Goal: Transaction & Acquisition: Purchase product/service

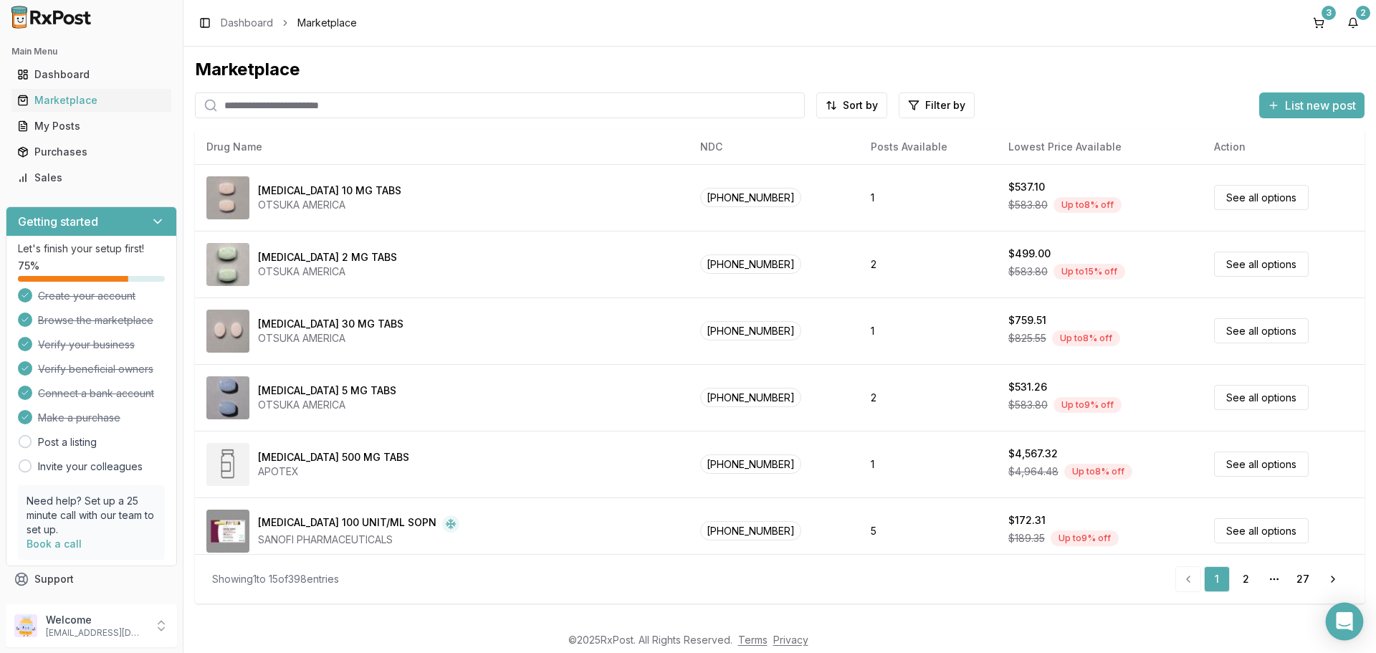
click at [1346, 620] on icon "Open Intercom Messenger" at bounding box center [1344, 621] width 16 height 19
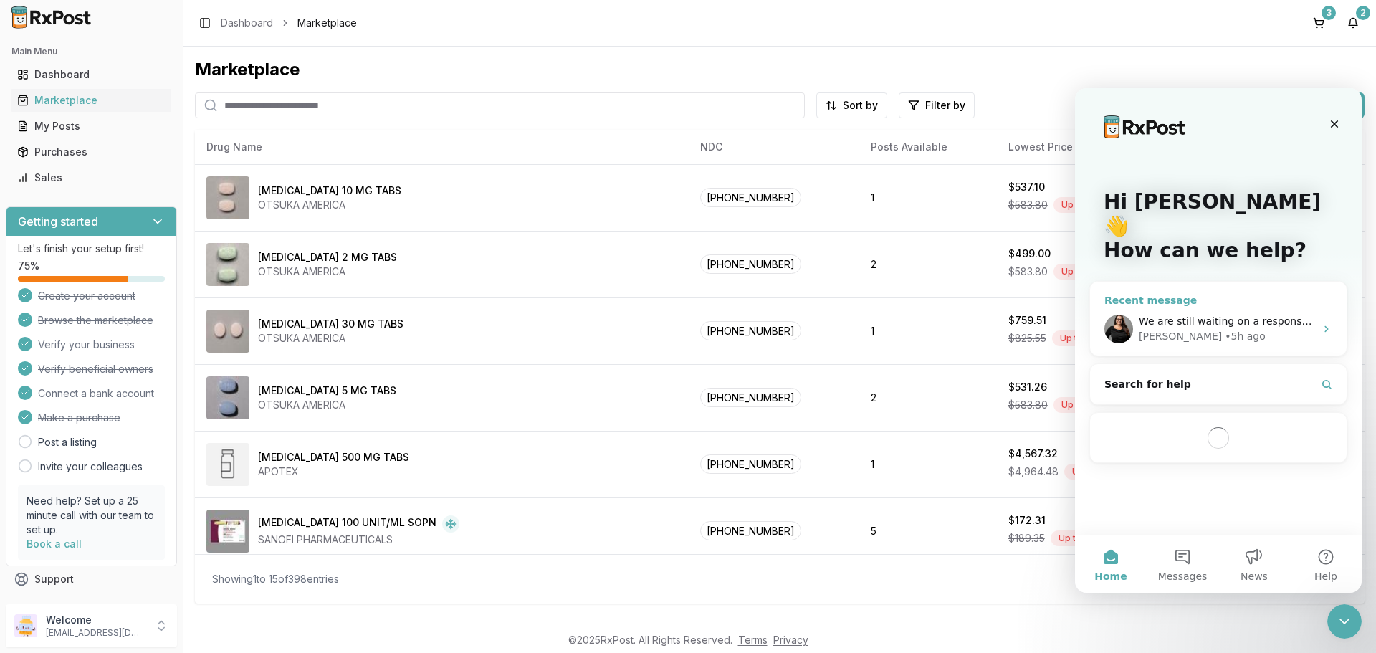
click at [1266, 323] on div "We are still waiting on a response. [PERSON_NAME] called the other pharmacy aga…" at bounding box center [1218, 328] width 257 height 53
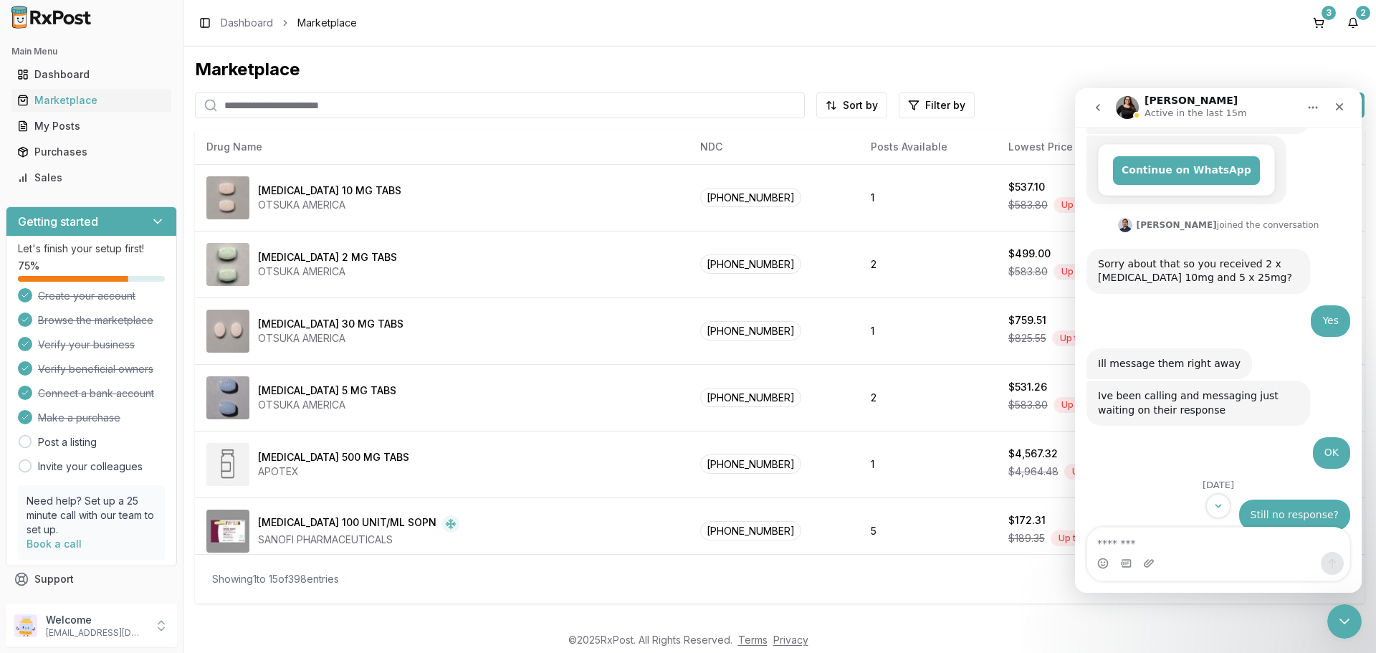
scroll to position [445, 0]
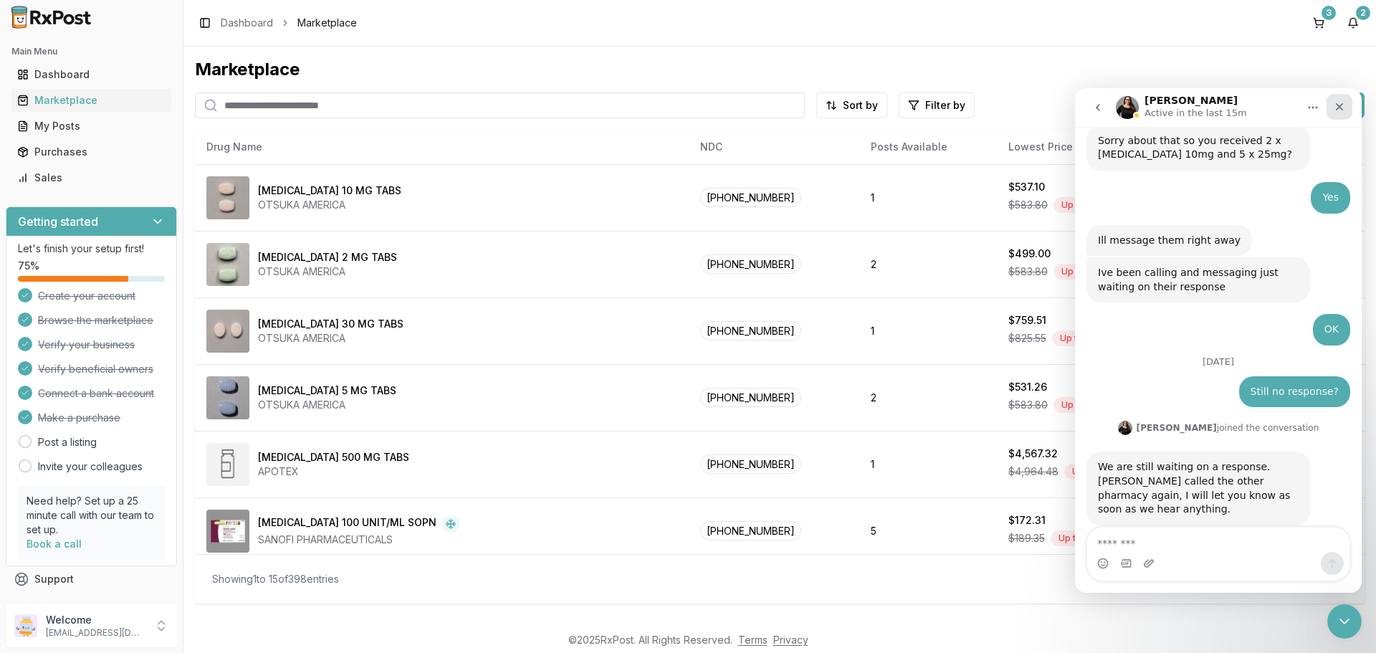
click at [1342, 105] on icon "Close" at bounding box center [1340, 107] width 8 height 8
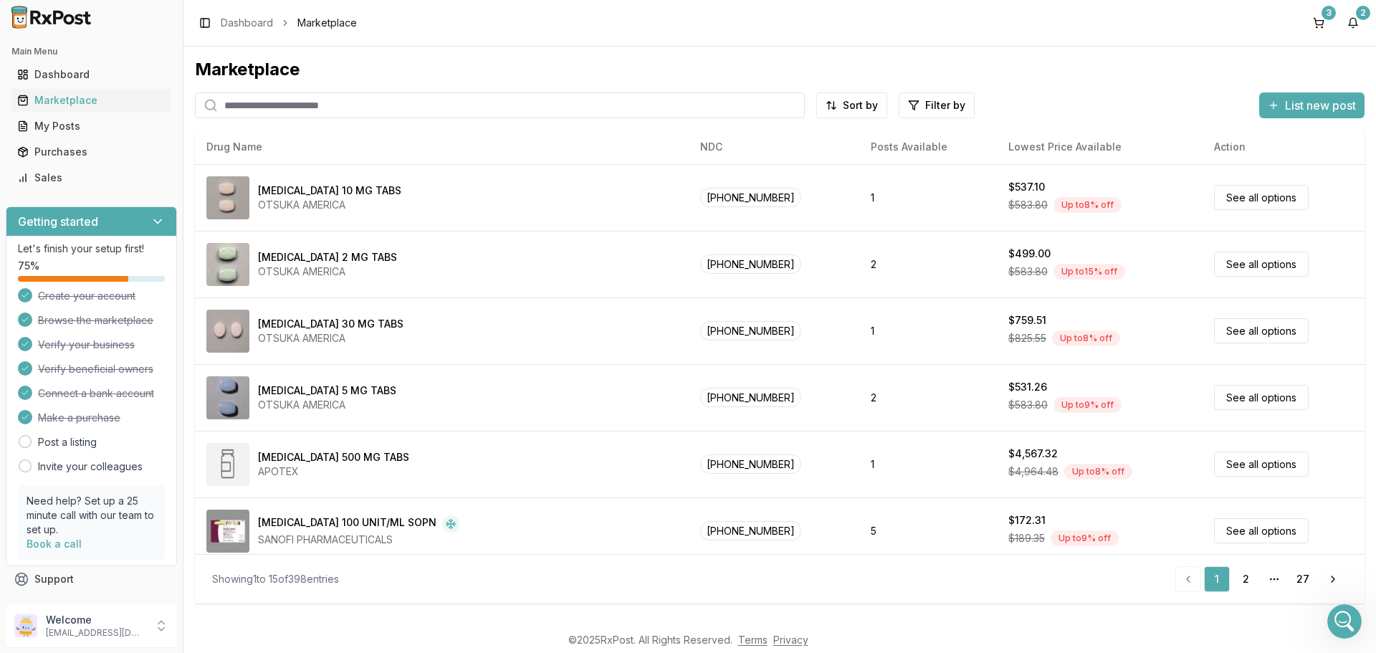
click at [263, 113] on input "search" at bounding box center [500, 105] width 610 height 26
type input "*******"
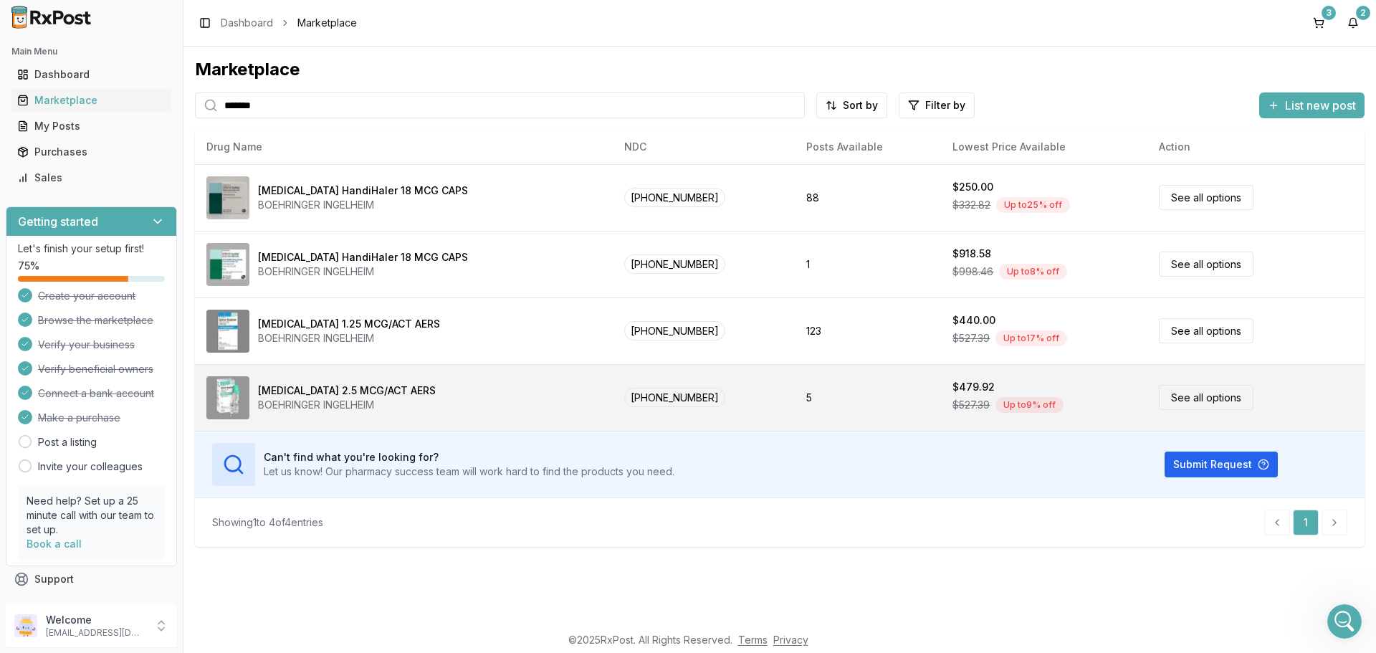
click at [1196, 400] on link "See all options" at bounding box center [1206, 397] width 95 height 25
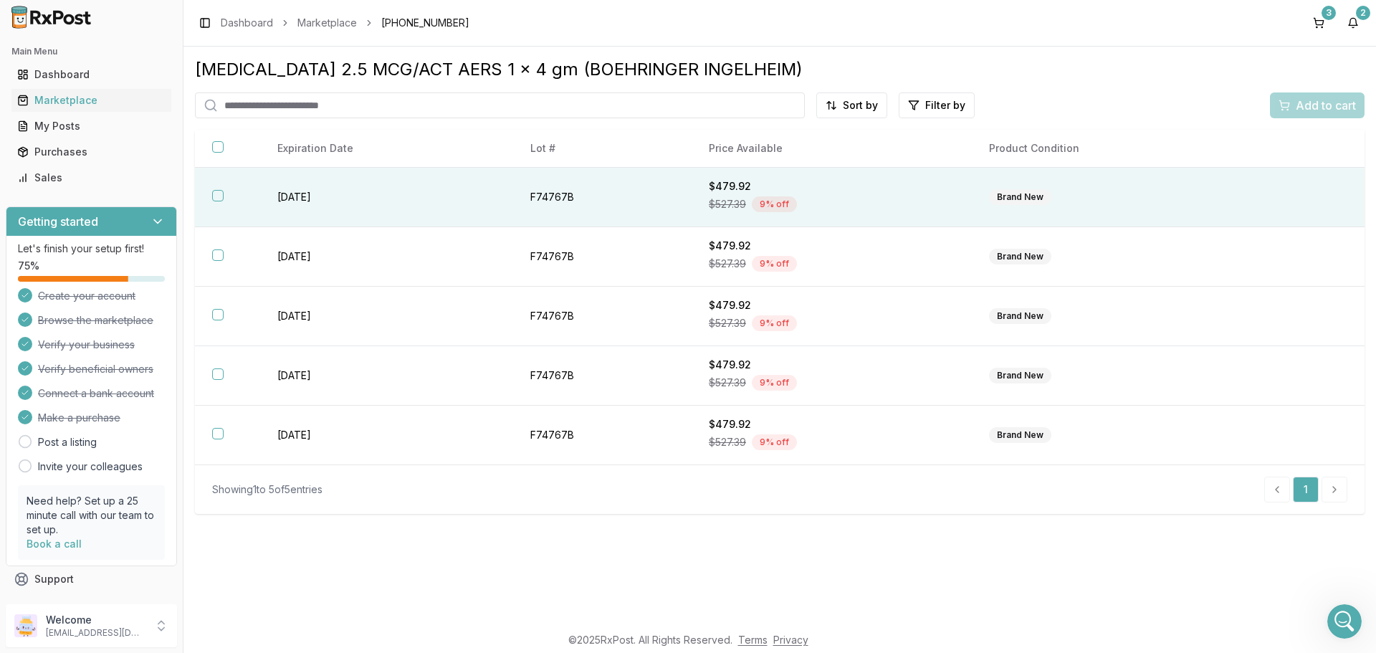
click at [216, 194] on button "button" at bounding box center [217, 195] width 11 height 11
click at [1316, 103] on span "Add to cart" at bounding box center [1326, 105] width 60 height 17
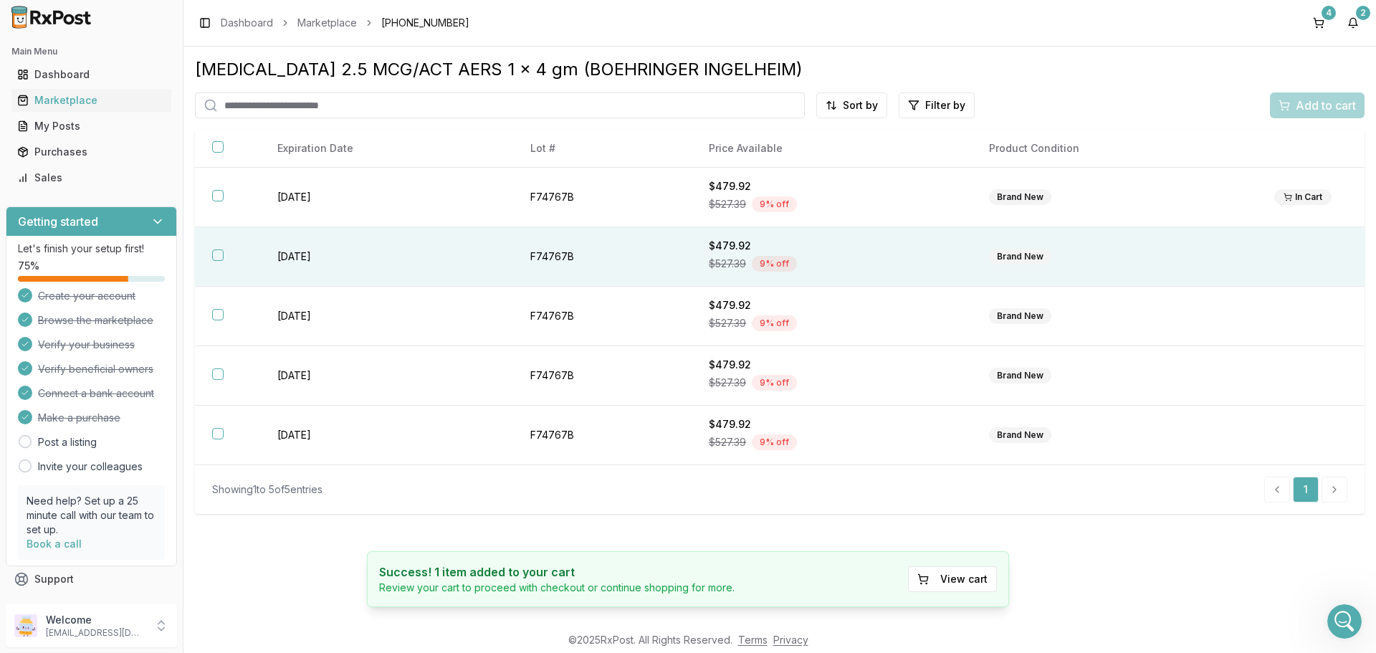
click at [219, 254] on button "button" at bounding box center [217, 254] width 11 height 11
click at [1312, 103] on span "Add to cart" at bounding box center [1326, 105] width 60 height 17
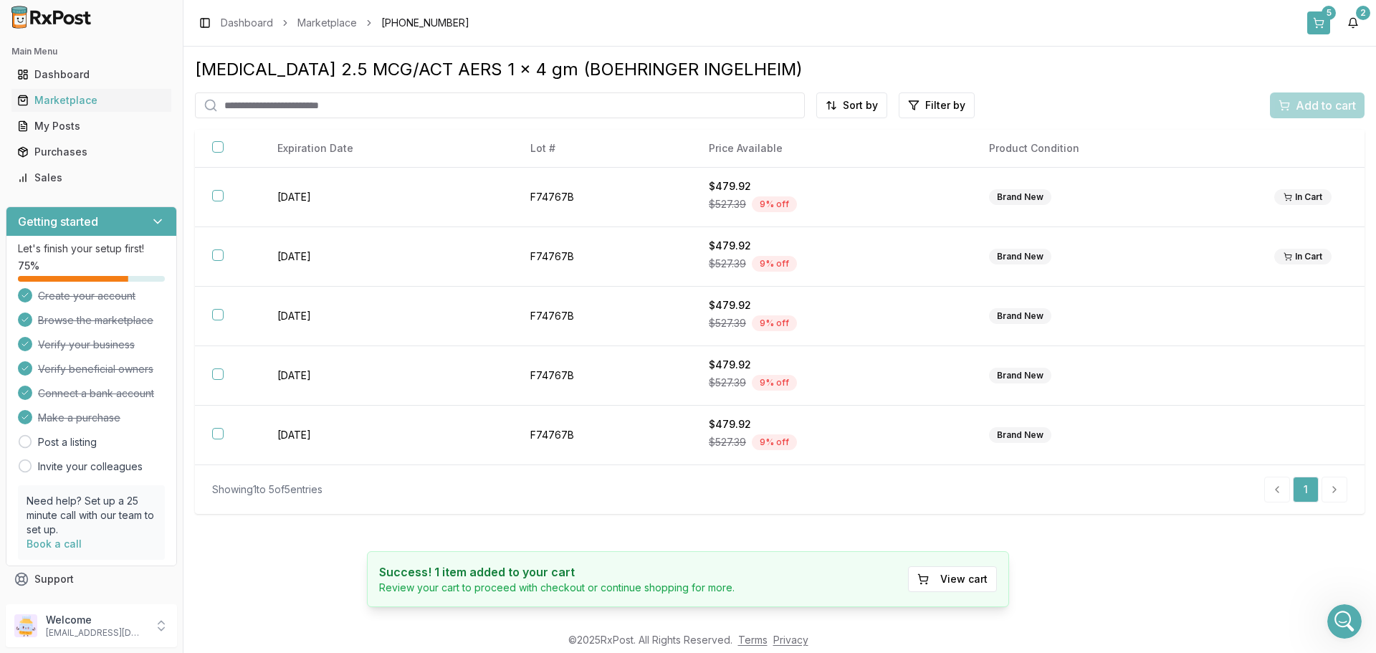
click at [1329, 22] on button "5" at bounding box center [1318, 22] width 23 height 23
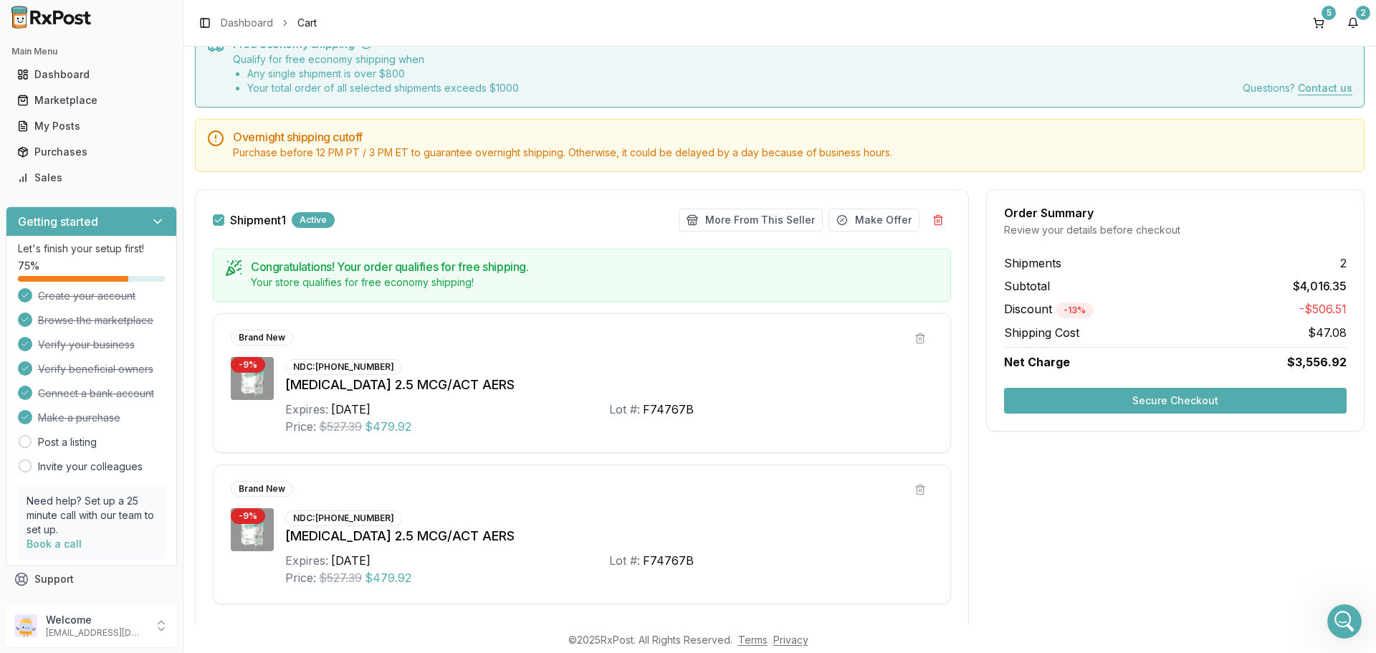
scroll to position [215, 0]
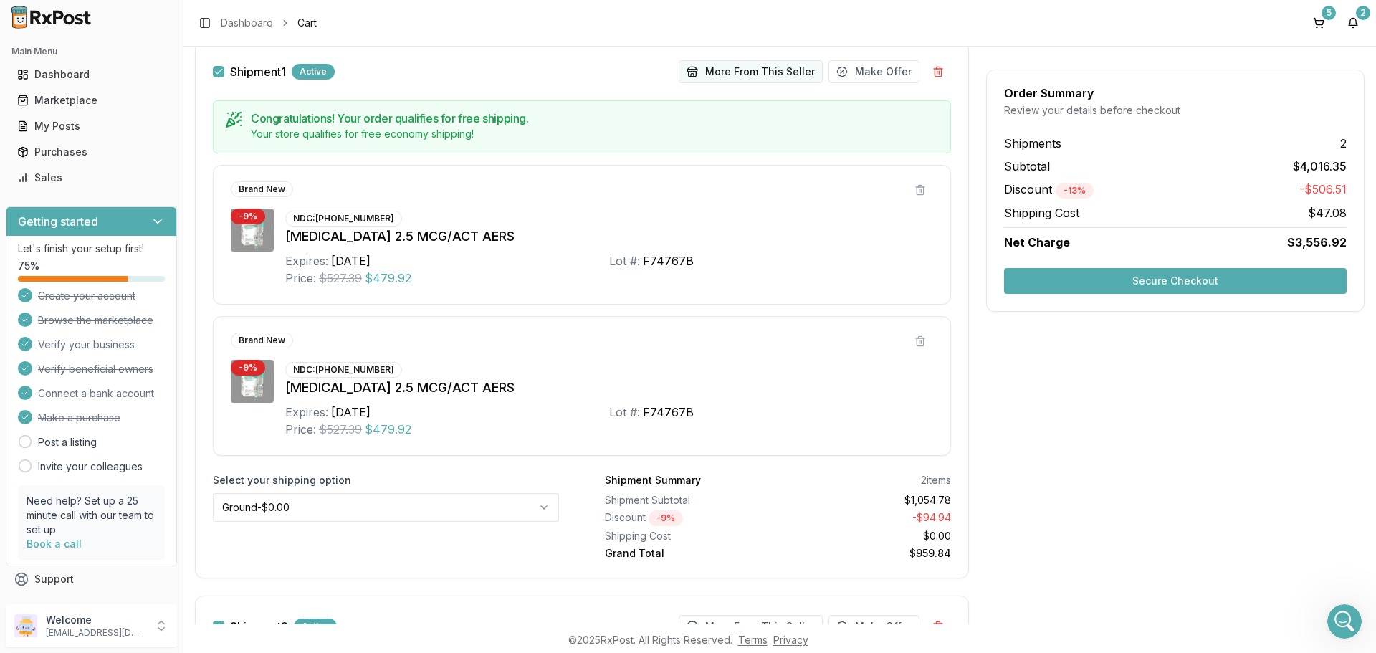
click at [763, 70] on button "More From This Seller" at bounding box center [751, 71] width 144 height 23
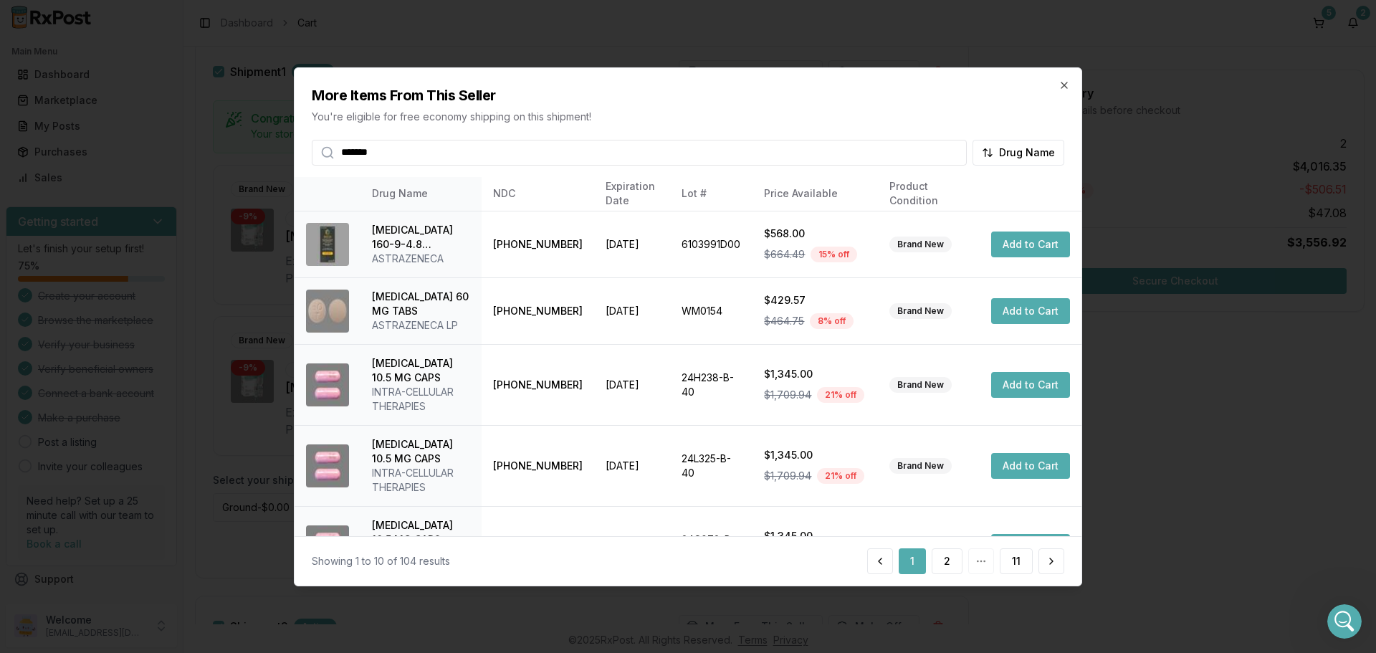
type input "*******"
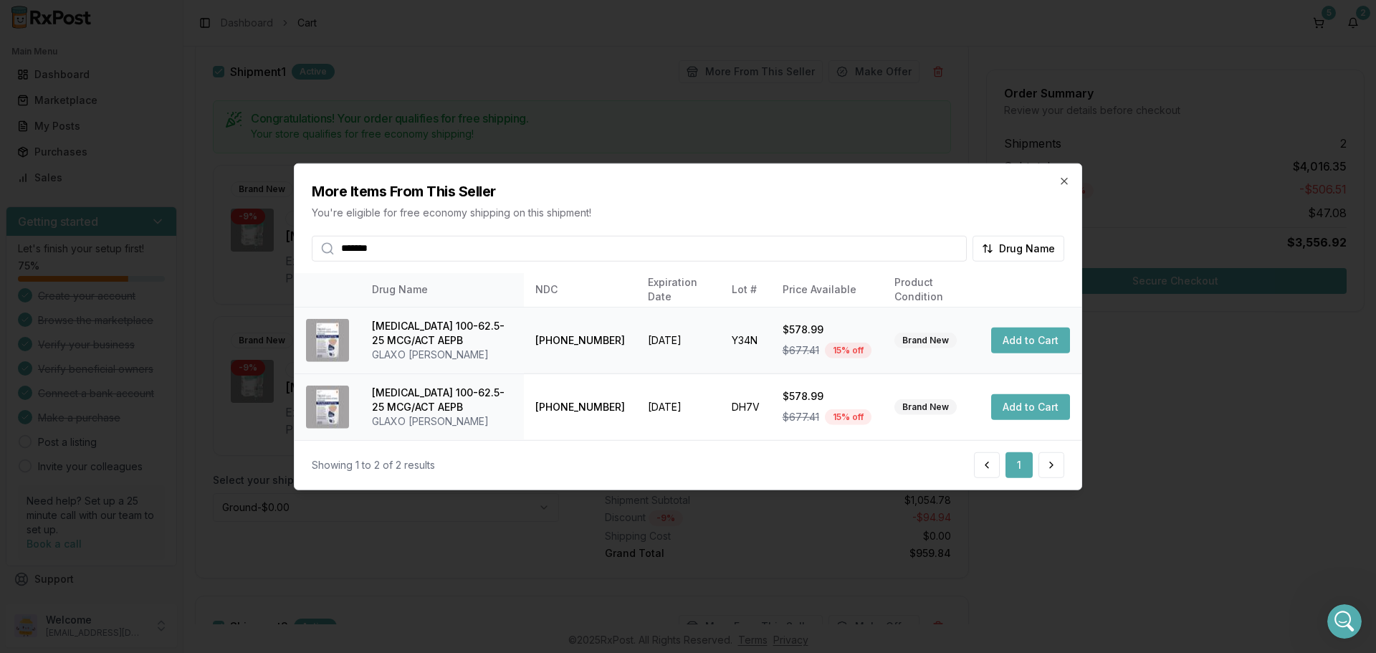
drag, startPoint x: 1004, startPoint y: 338, endPoint x: 1010, endPoint y: 346, distance: 10.3
click at [1005, 339] on button "Add to Cart" at bounding box center [1030, 341] width 79 height 26
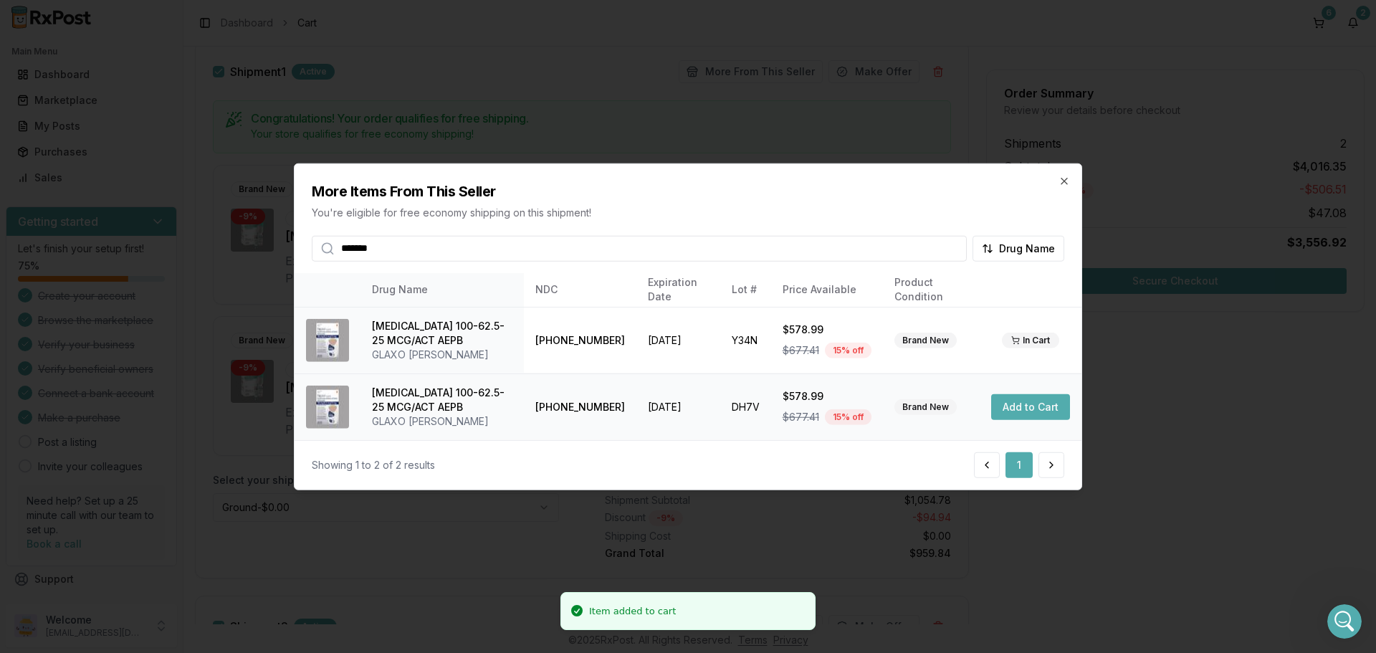
click at [1027, 407] on button "Add to Cart" at bounding box center [1030, 407] width 79 height 26
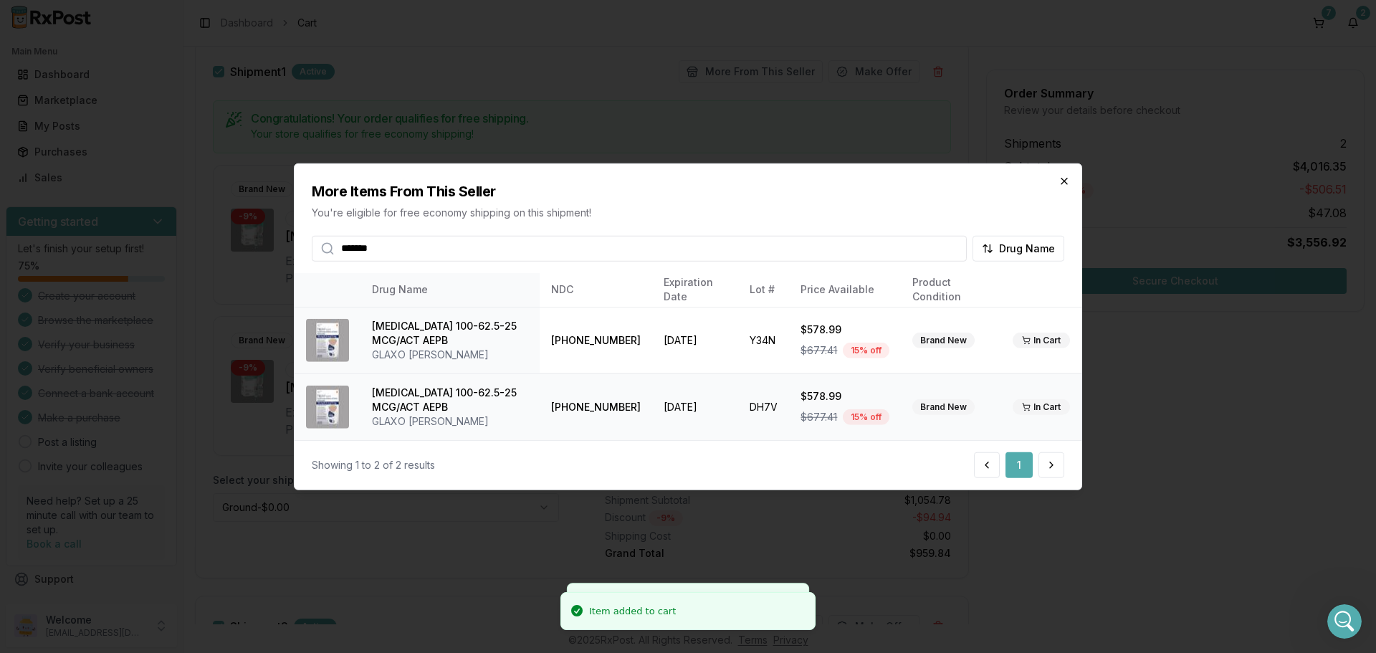
click at [1071, 176] on div "More Items From This Seller You're eligible for free economy shipping on this s…" at bounding box center [688, 211] width 787 height 97
click at [1066, 180] on icon "button" at bounding box center [1064, 181] width 6 height 6
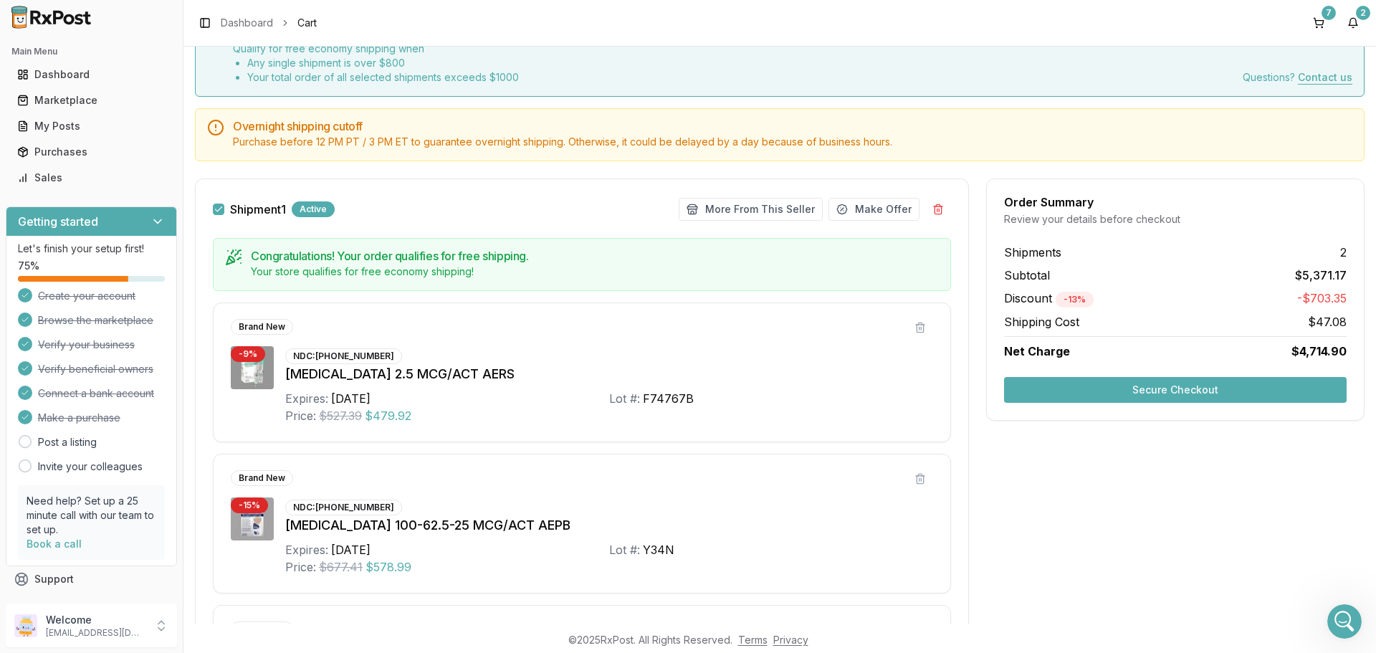
scroll to position [72, 0]
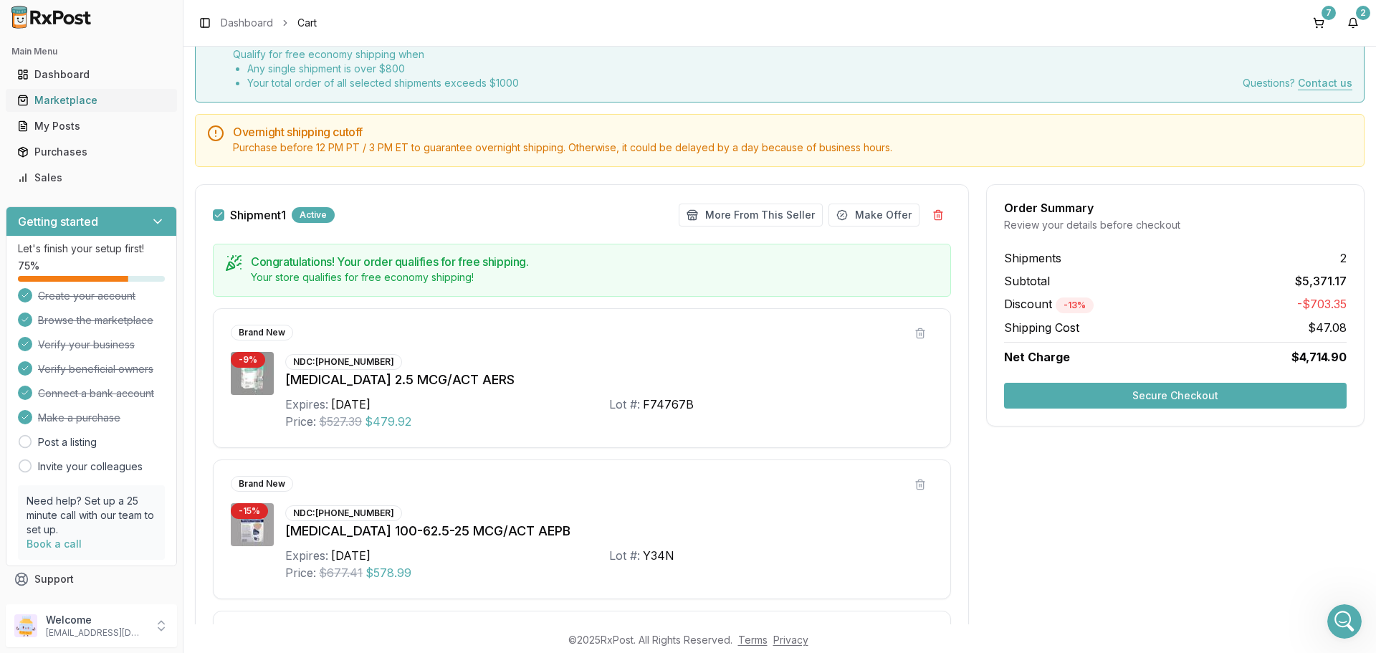
click at [91, 95] on div "Marketplace" at bounding box center [91, 100] width 148 height 14
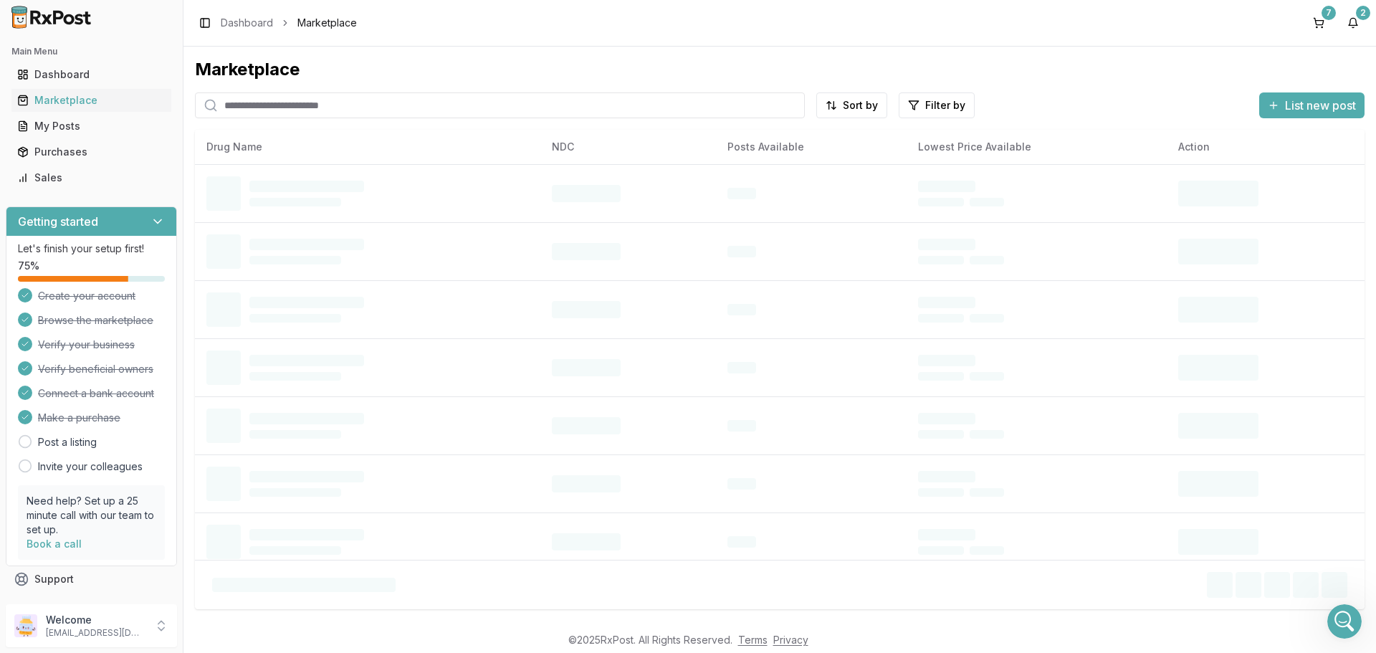
click at [264, 114] on input "search" at bounding box center [500, 105] width 610 height 26
type input "*******"
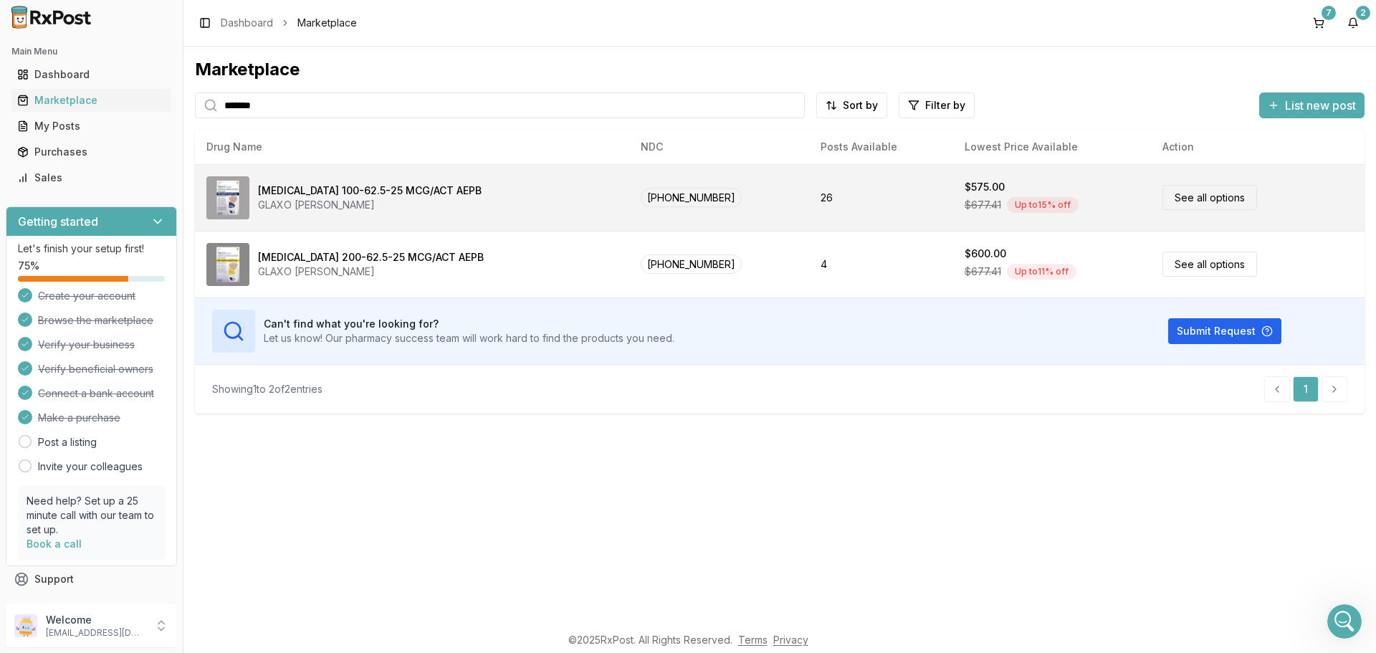
click at [1187, 197] on link "See all options" at bounding box center [1209, 197] width 95 height 25
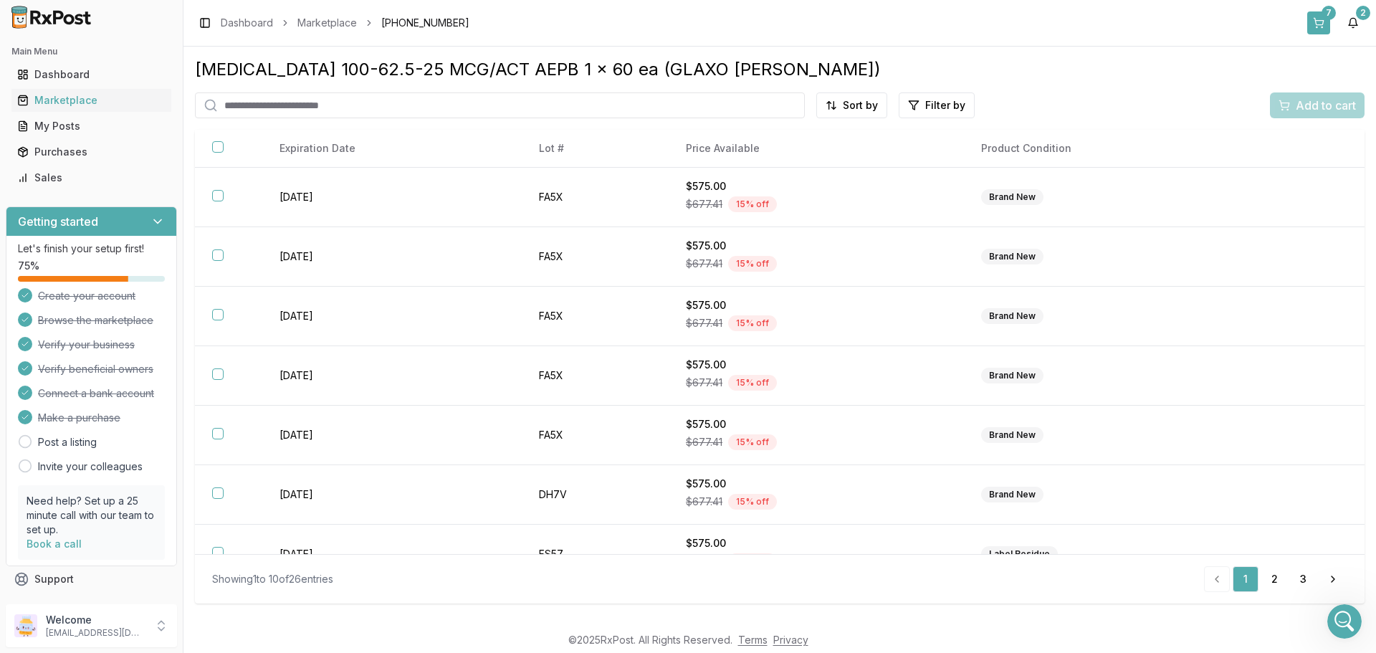
click at [1314, 23] on button "7" at bounding box center [1318, 22] width 23 height 23
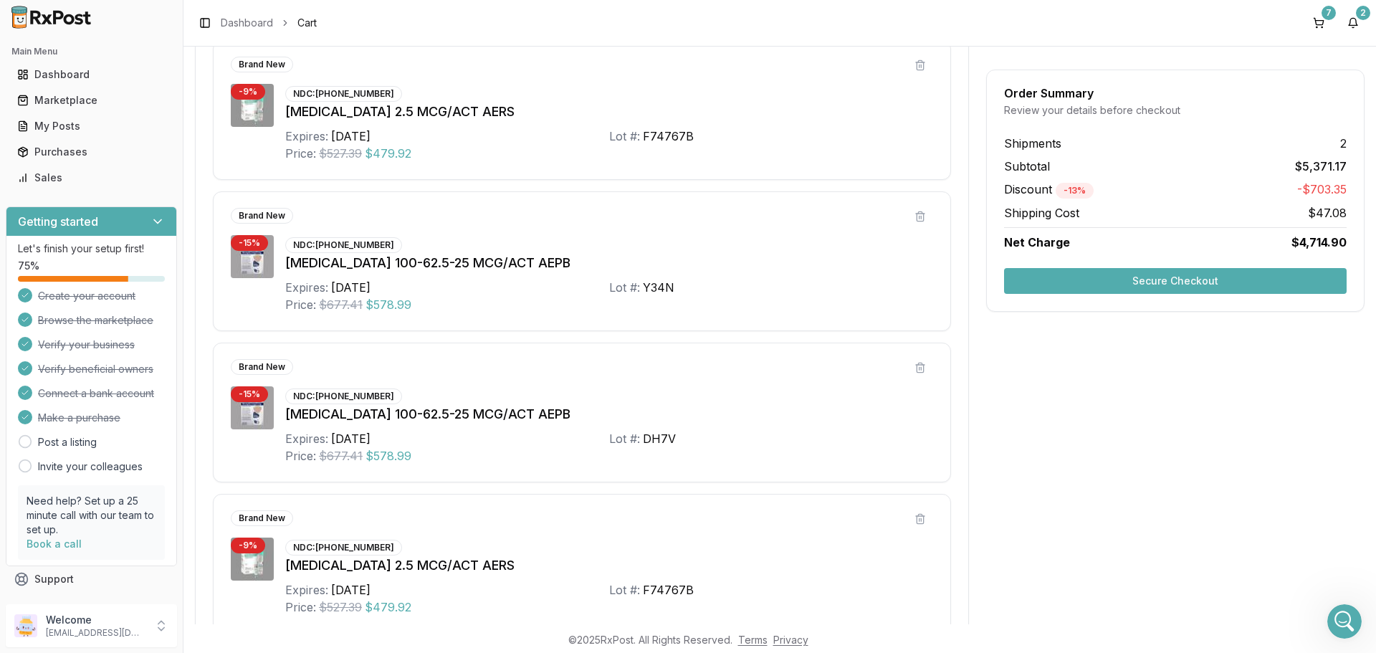
scroll to position [358, 0]
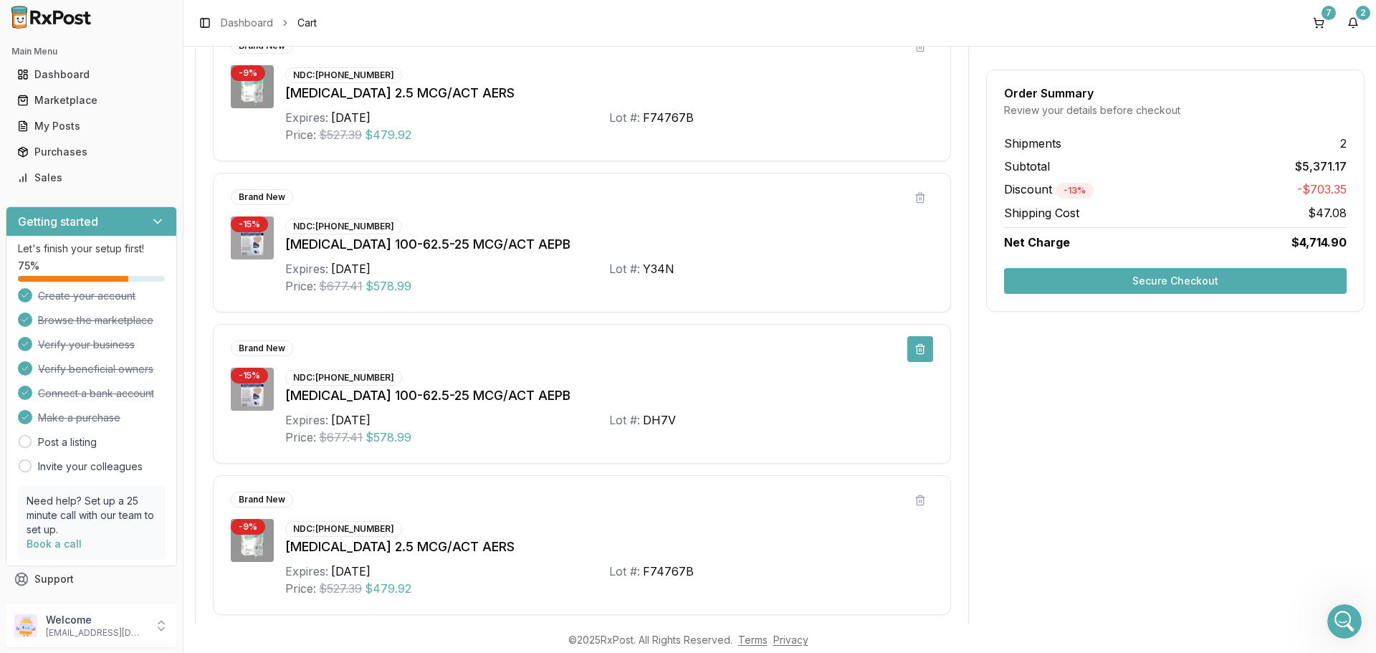
click at [913, 346] on button at bounding box center [920, 349] width 26 height 26
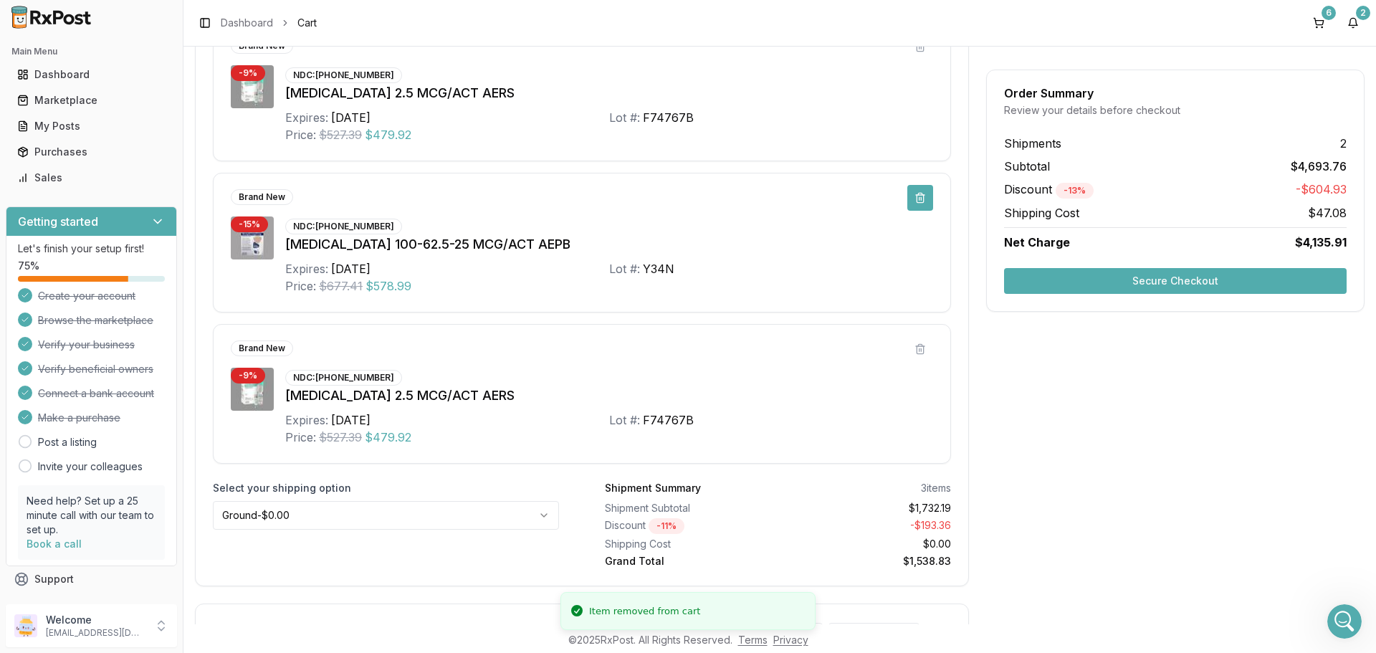
click at [919, 200] on button at bounding box center [920, 198] width 26 height 26
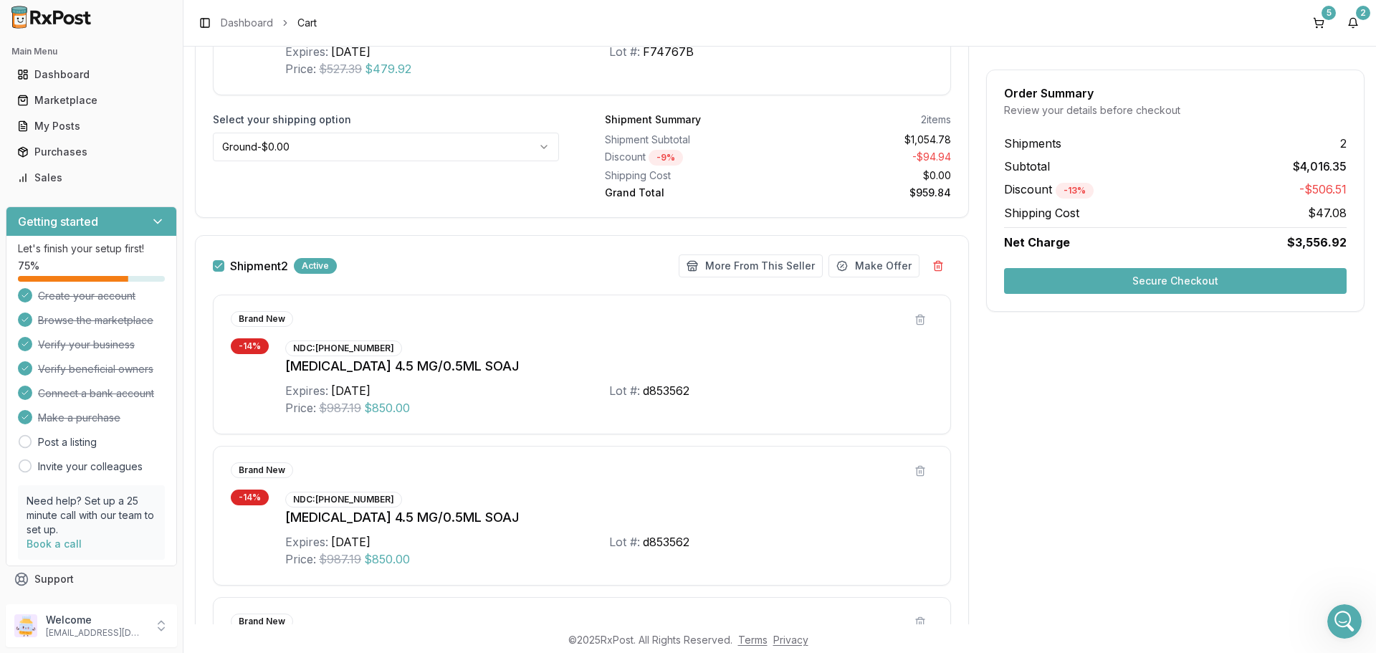
scroll to position [573, 0]
click at [758, 265] on button "More From This Seller" at bounding box center [751, 268] width 144 height 23
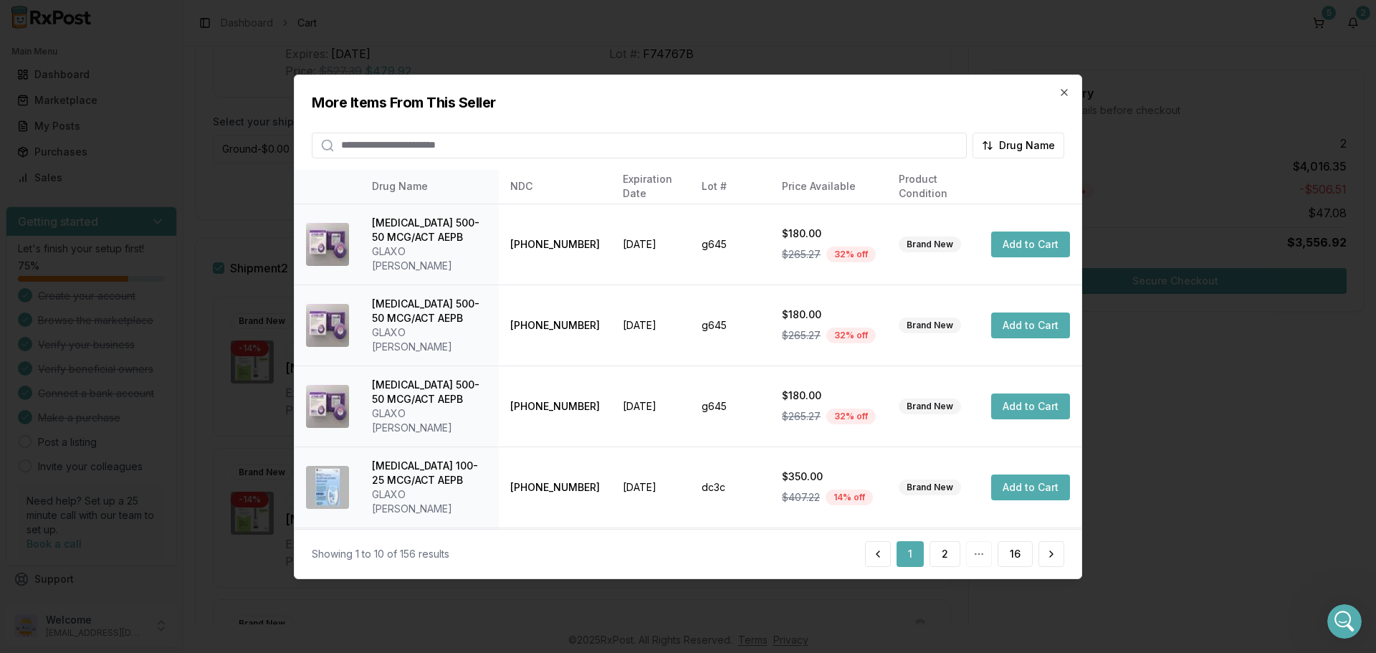
click at [522, 146] on input "search" at bounding box center [639, 145] width 655 height 26
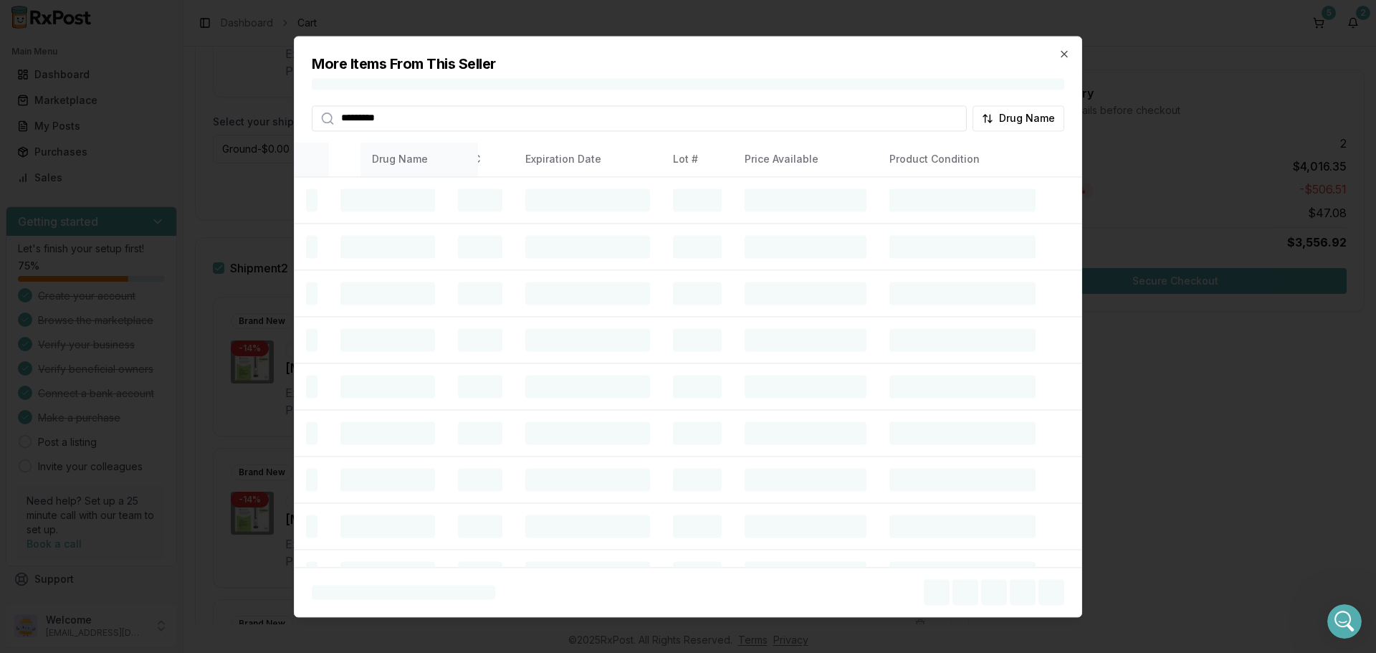
type input "*********"
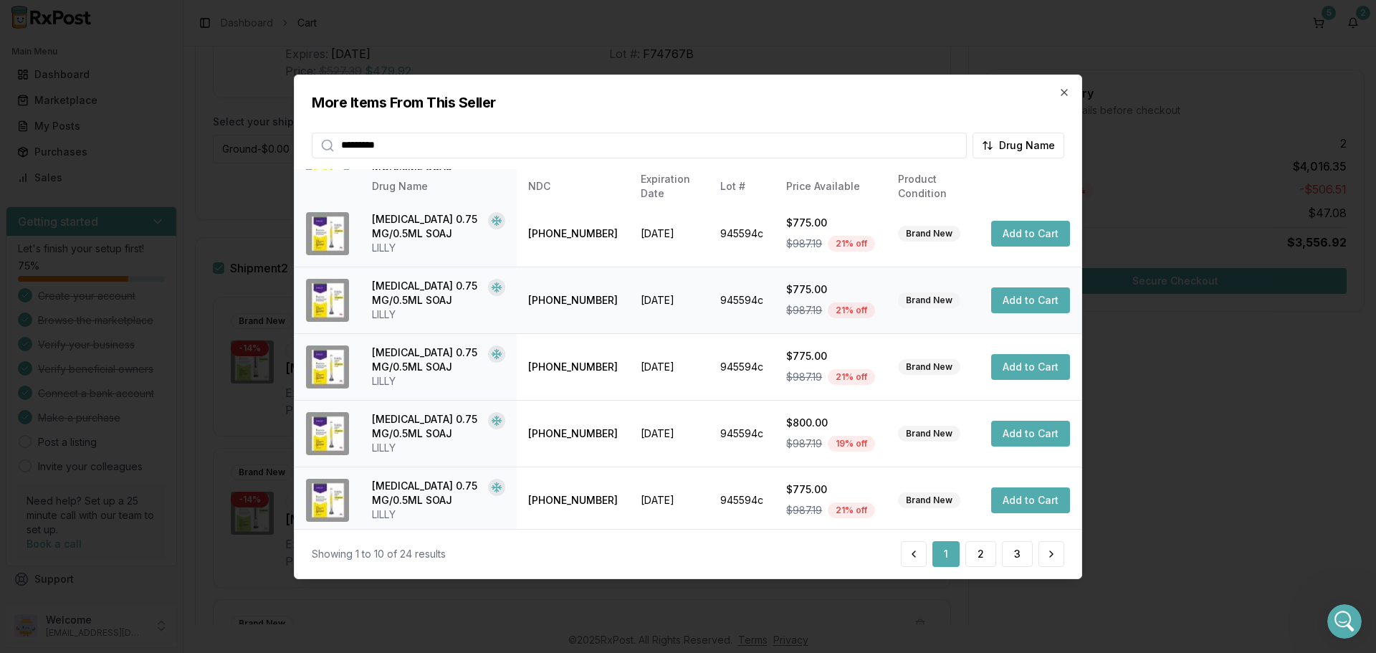
scroll to position [341, 0]
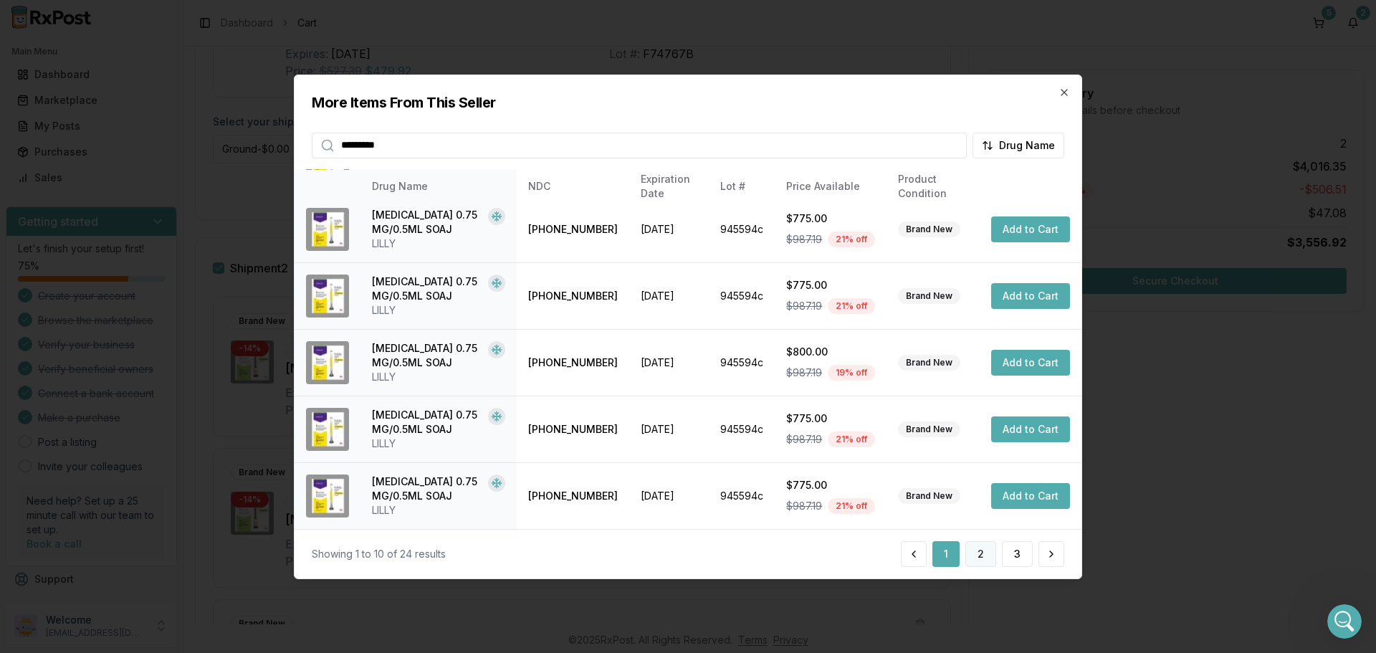
click at [972, 556] on button "2" at bounding box center [980, 554] width 31 height 26
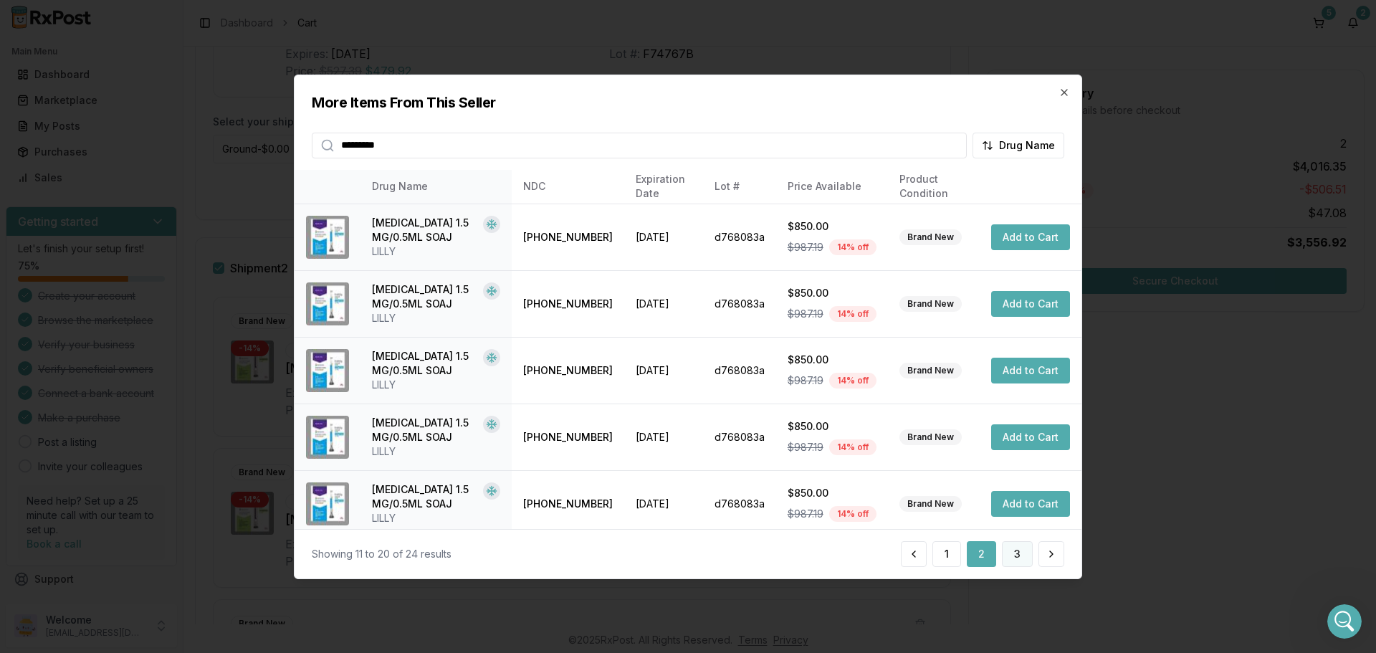
click at [1021, 550] on button "3" at bounding box center [1017, 554] width 31 height 26
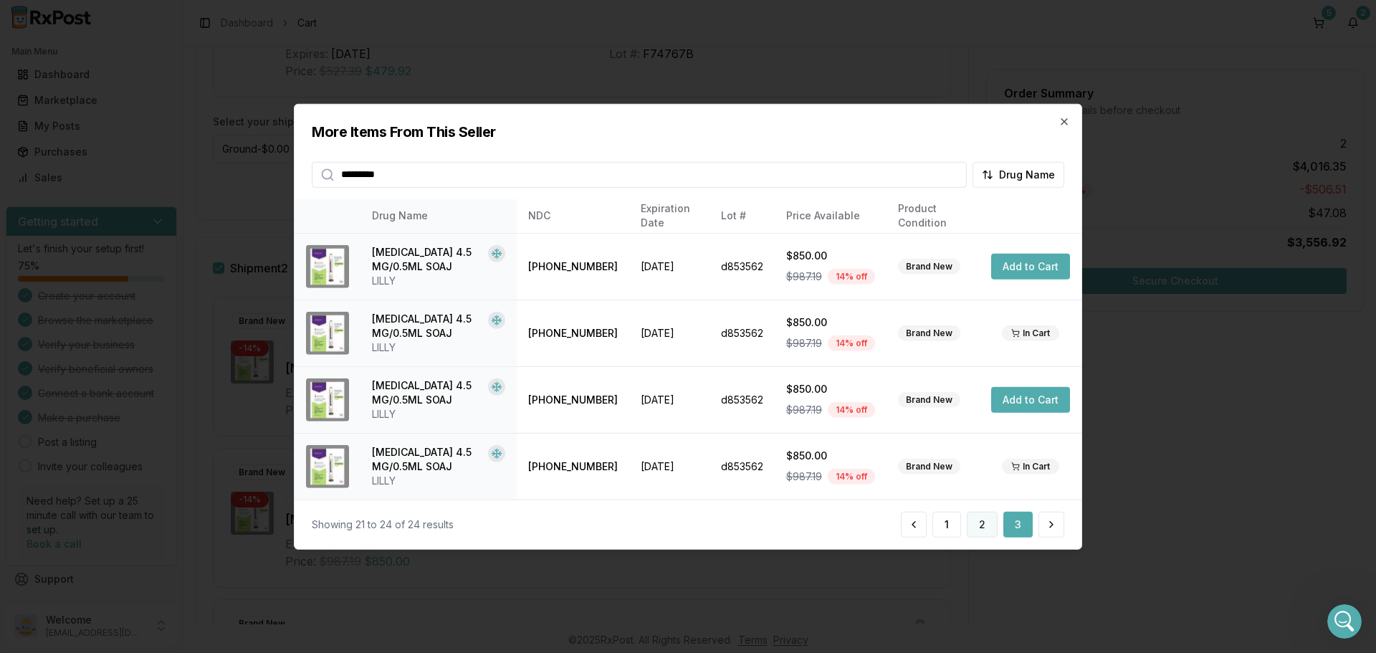
click at [976, 527] on button "2" at bounding box center [982, 525] width 31 height 26
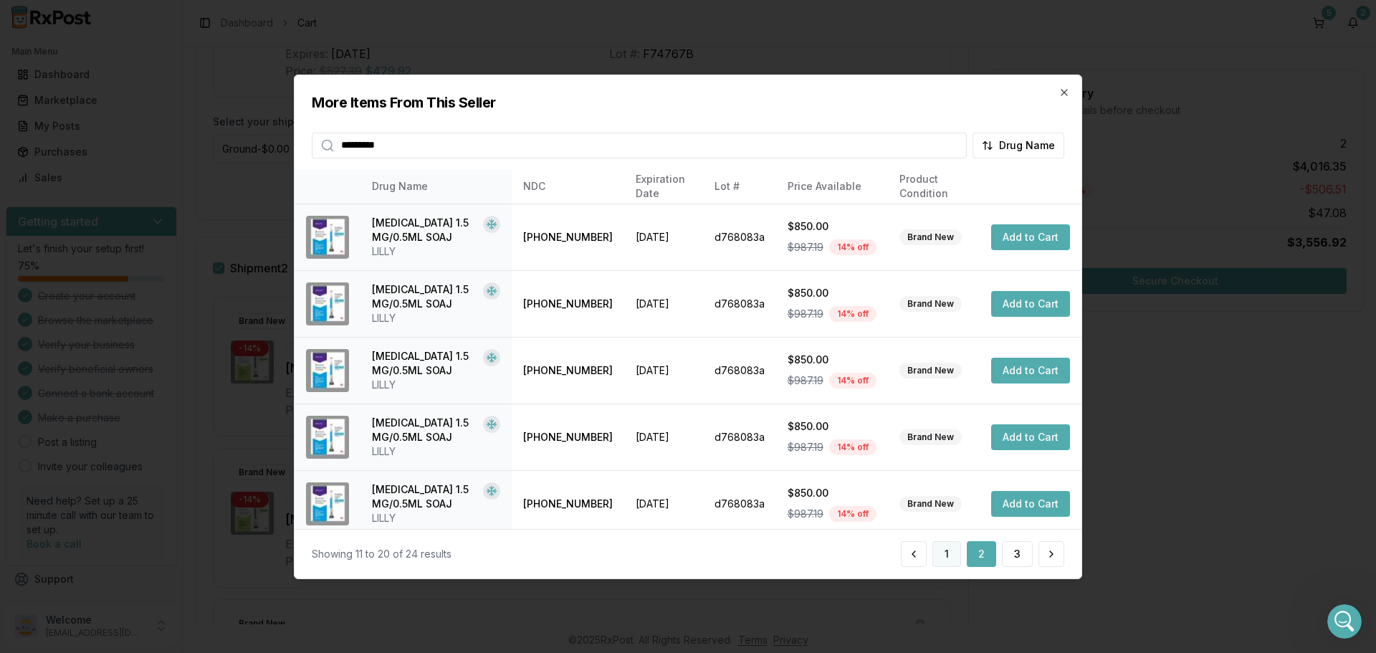
click at [947, 558] on button "1" at bounding box center [946, 554] width 29 height 26
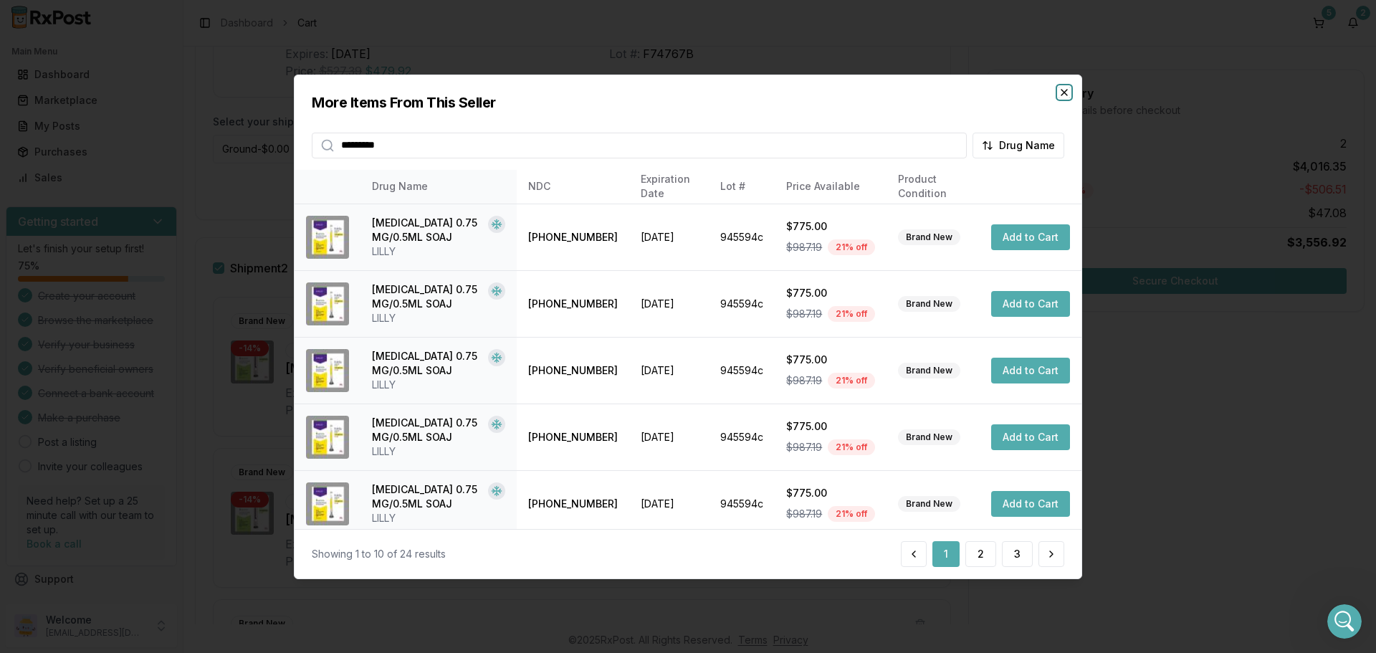
click at [1061, 91] on icon "button" at bounding box center [1064, 91] width 11 height 11
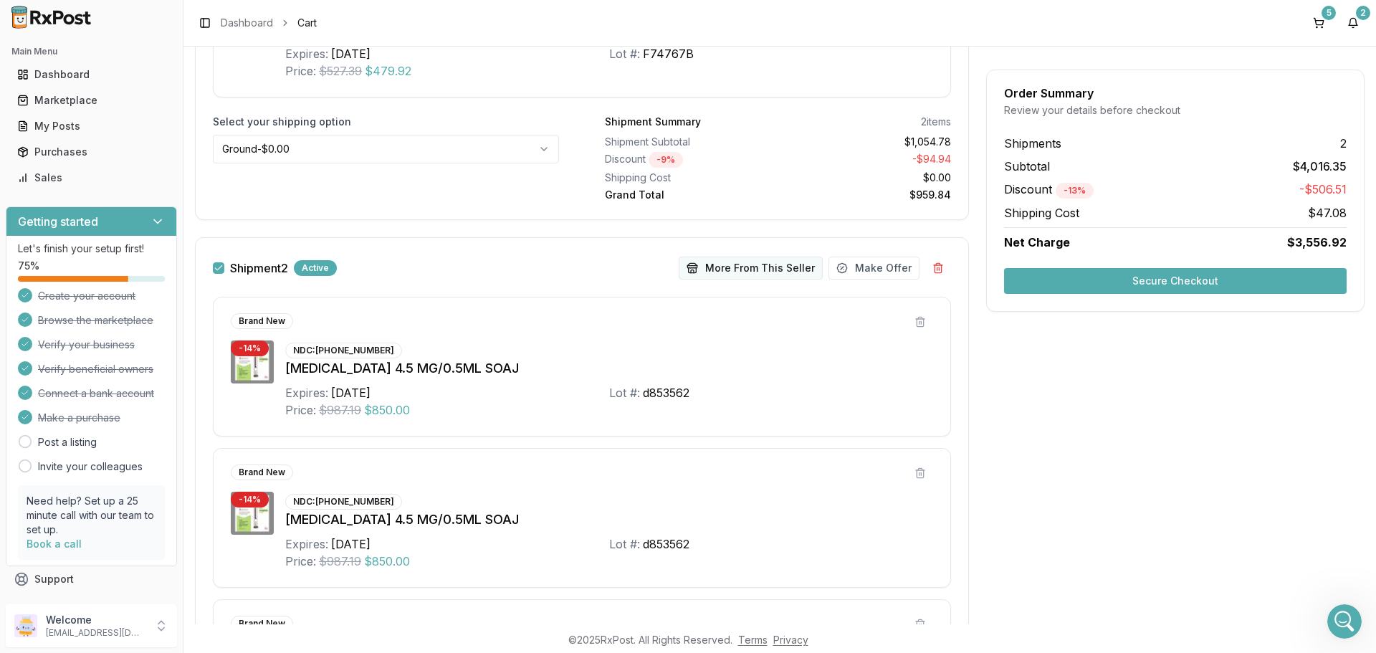
click at [809, 265] on button "More From This Seller" at bounding box center [751, 268] width 144 height 23
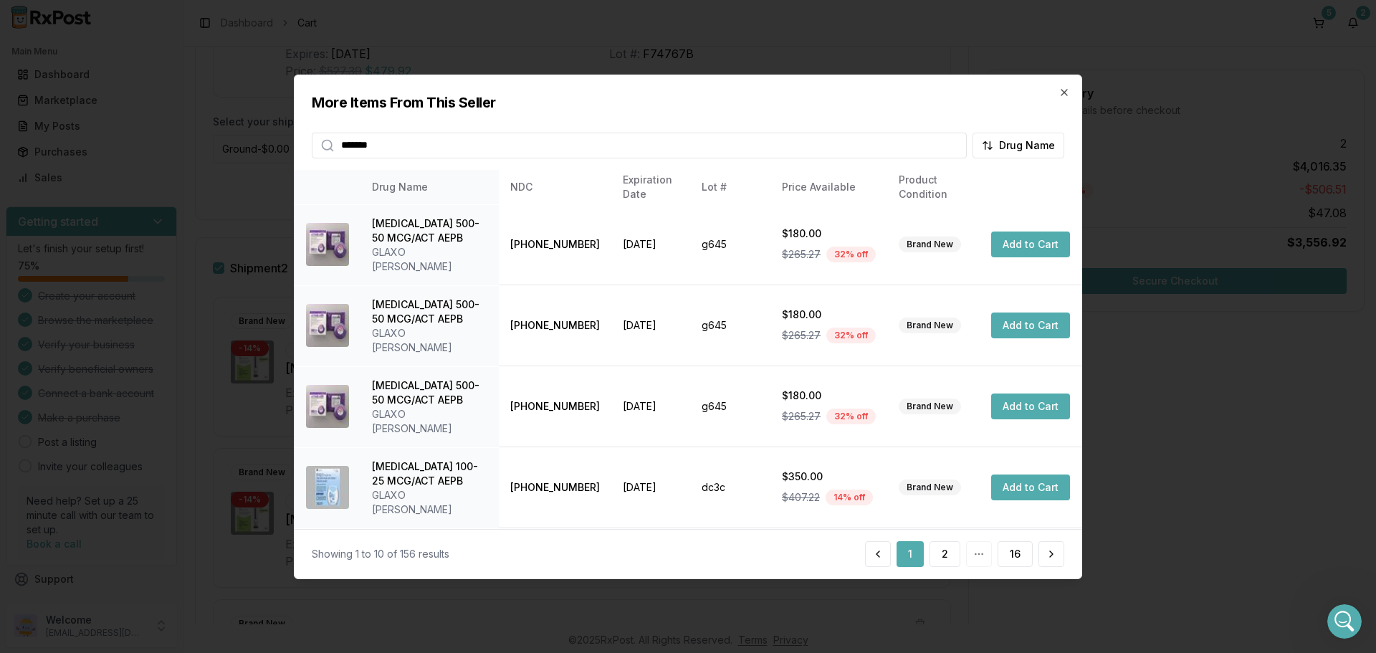
type input "*******"
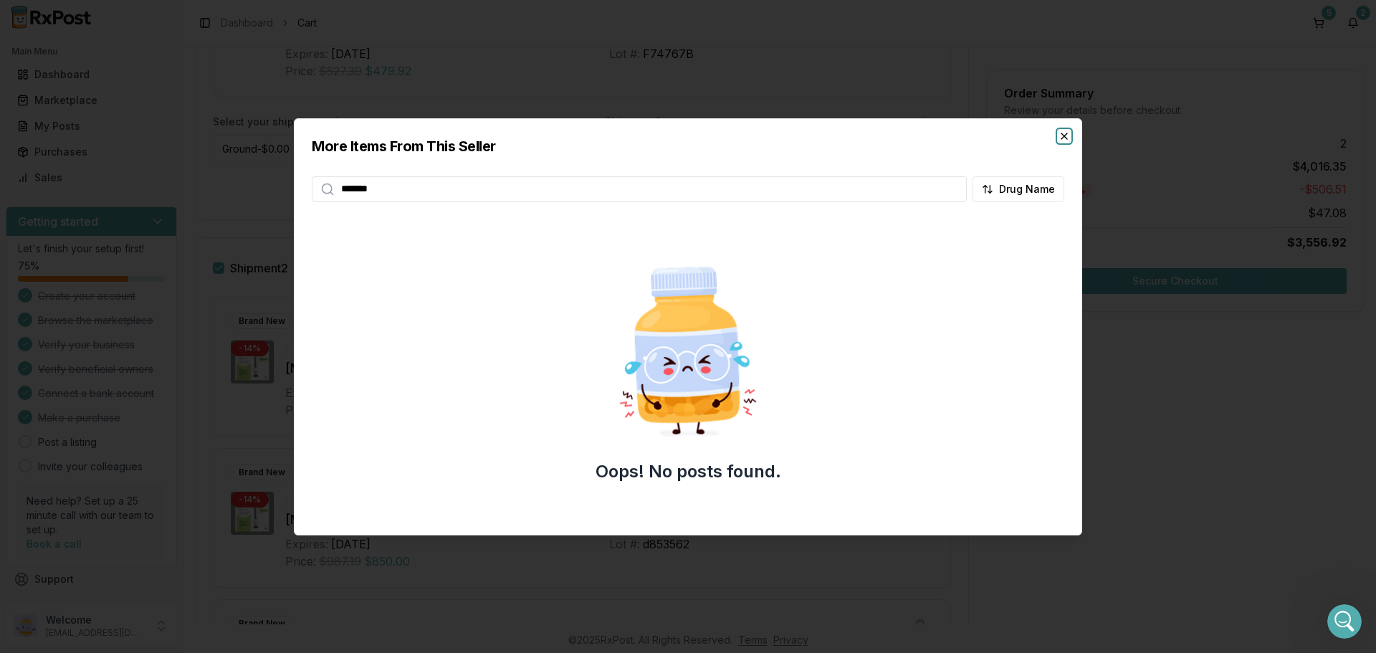
click at [1062, 136] on icon "button" at bounding box center [1064, 135] width 11 height 11
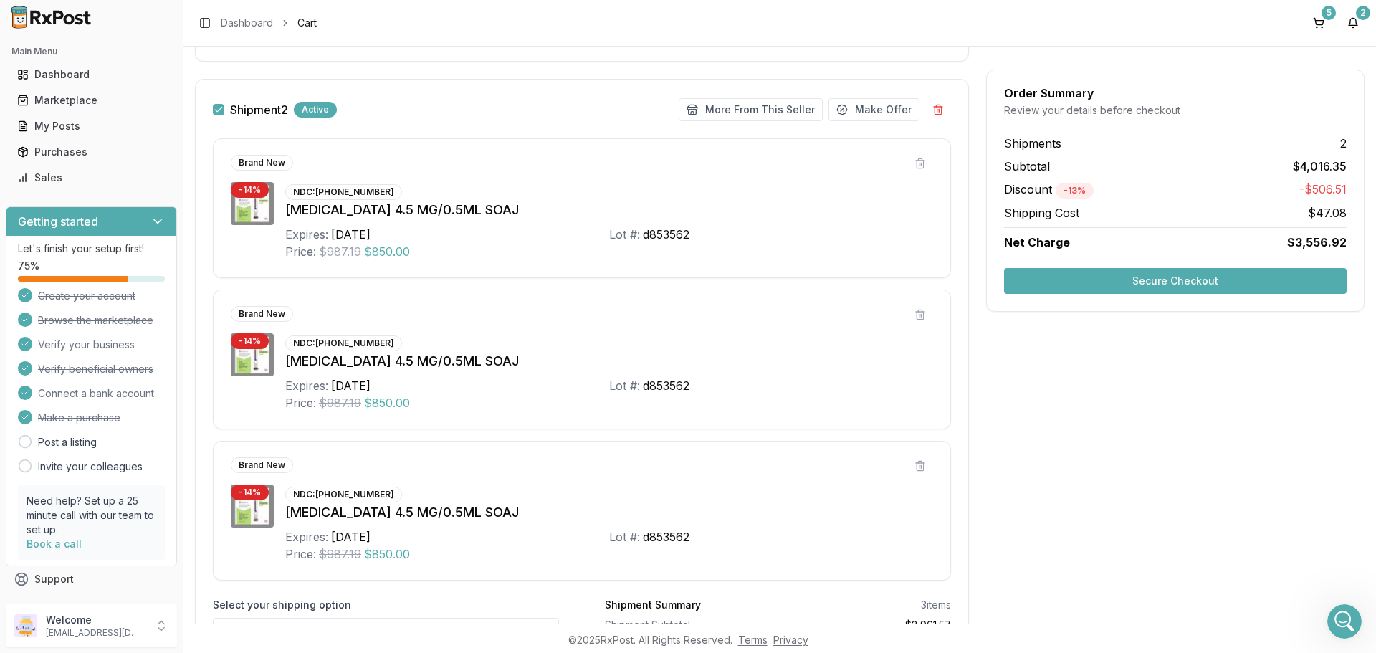
scroll to position [730, 0]
click at [782, 113] on button "More From This Seller" at bounding box center [751, 111] width 144 height 23
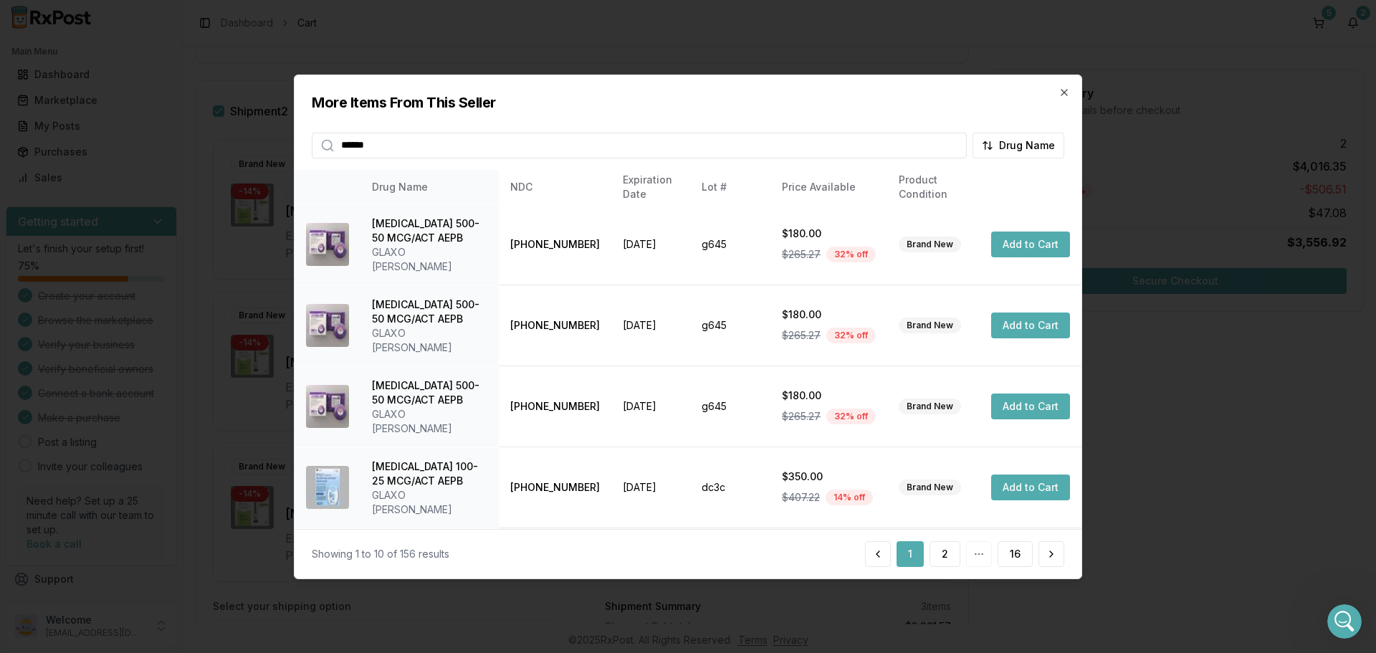
type input "******"
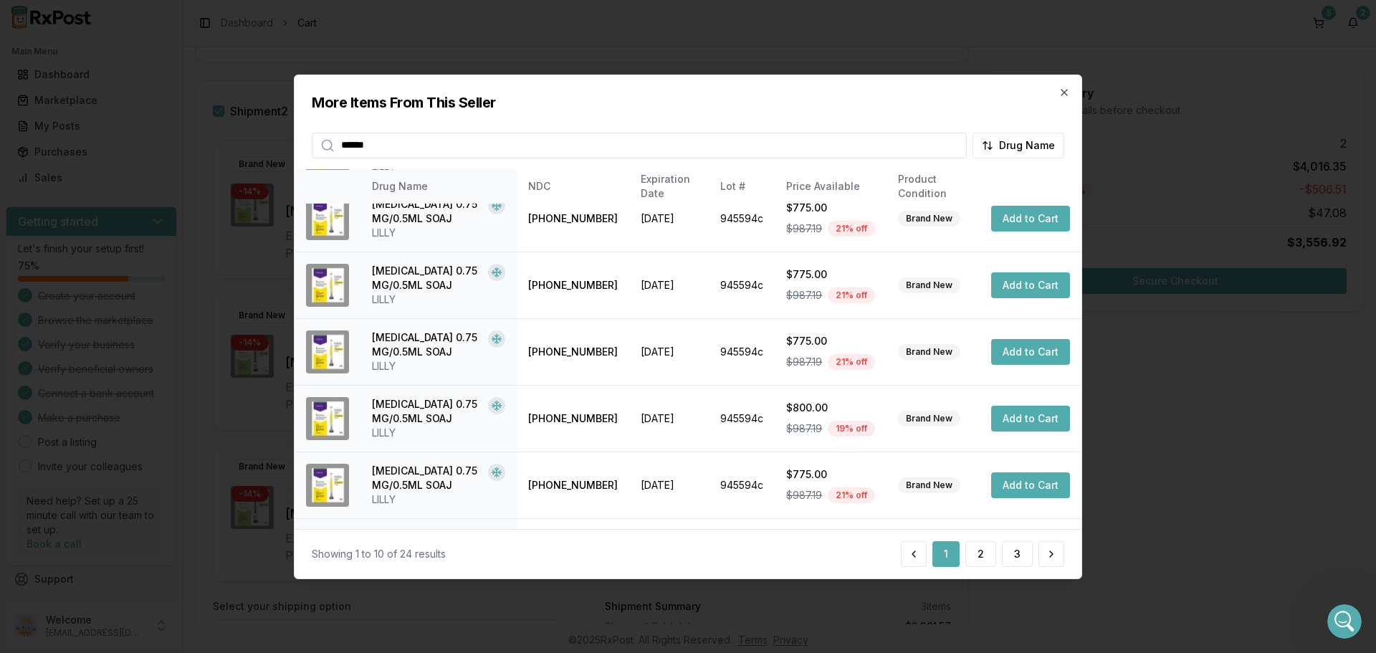
scroll to position [287, 0]
click at [980, 560] on button "2" at bounding box center [980, 554] width 31 height 26
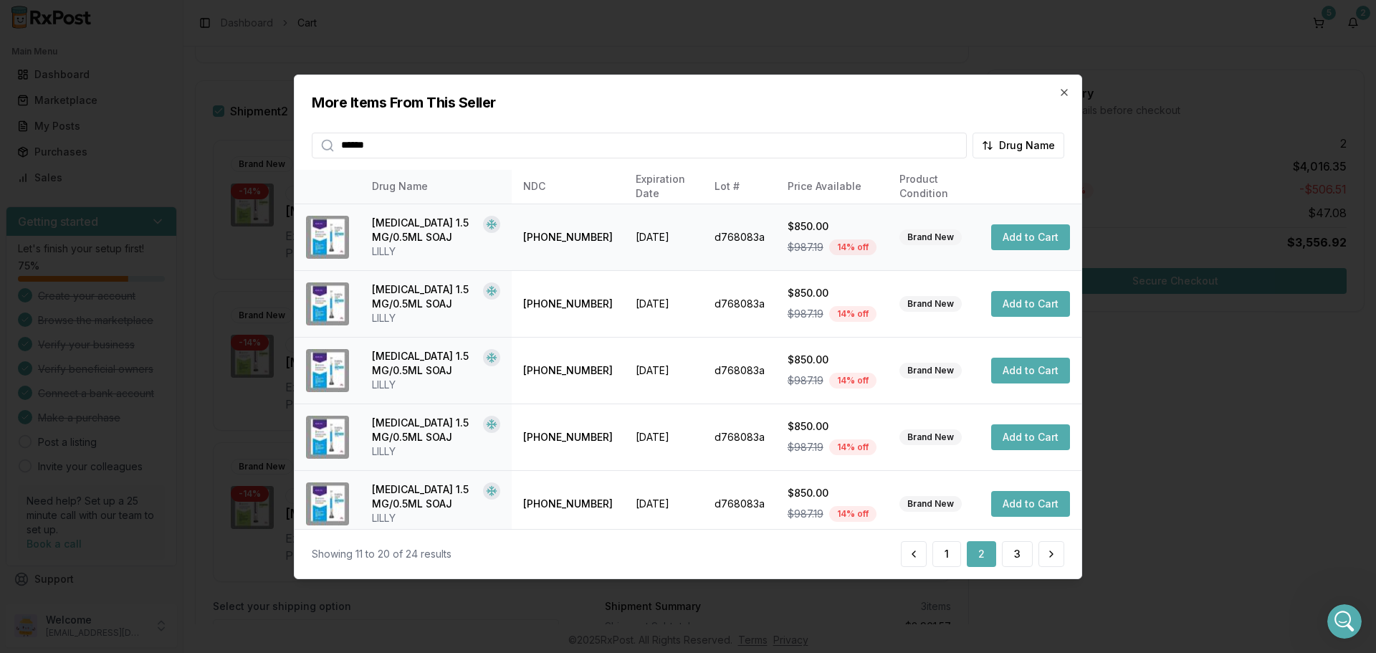
click at [1003, 237] on button "Add to Cart" at bounding box center [1030, 237] width 79 height 26
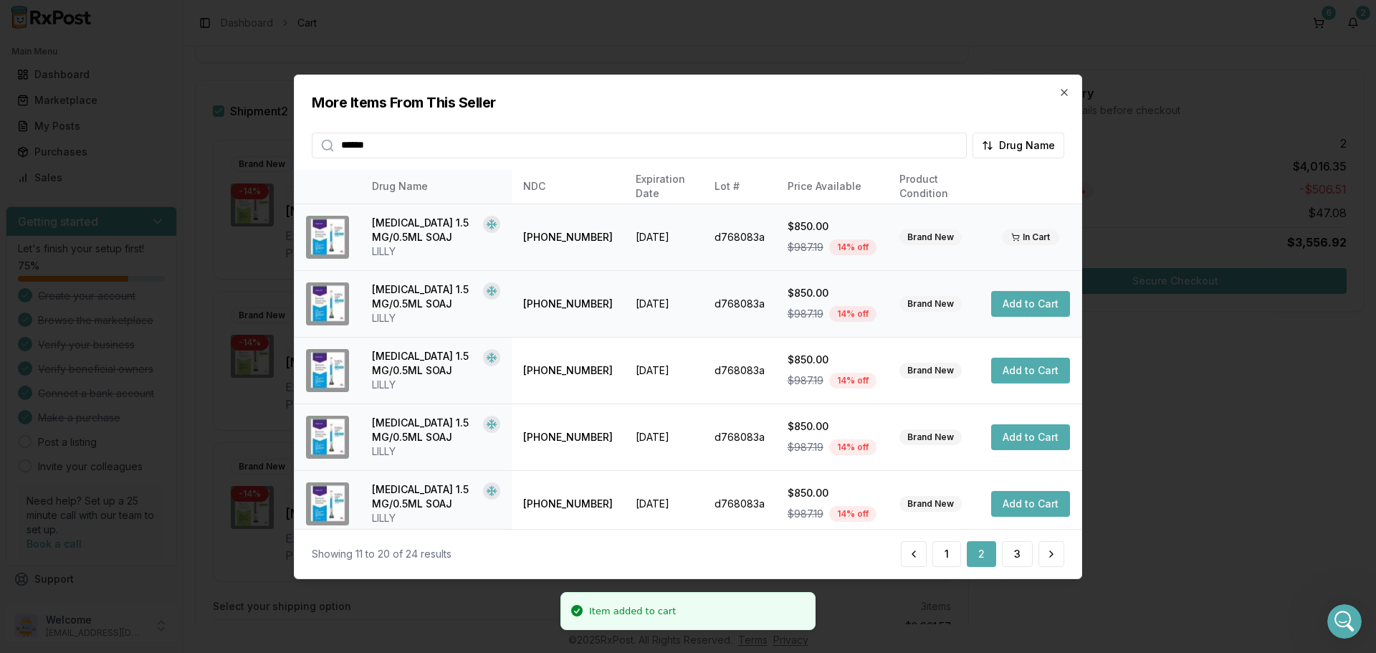
click at [1012, 301] on button "Add to Cart" at bounding box center [1030, 304] width 79 height 26
click at [1060, 90] on icon "button" at bounding box center [1064, 91] width 11 height 11
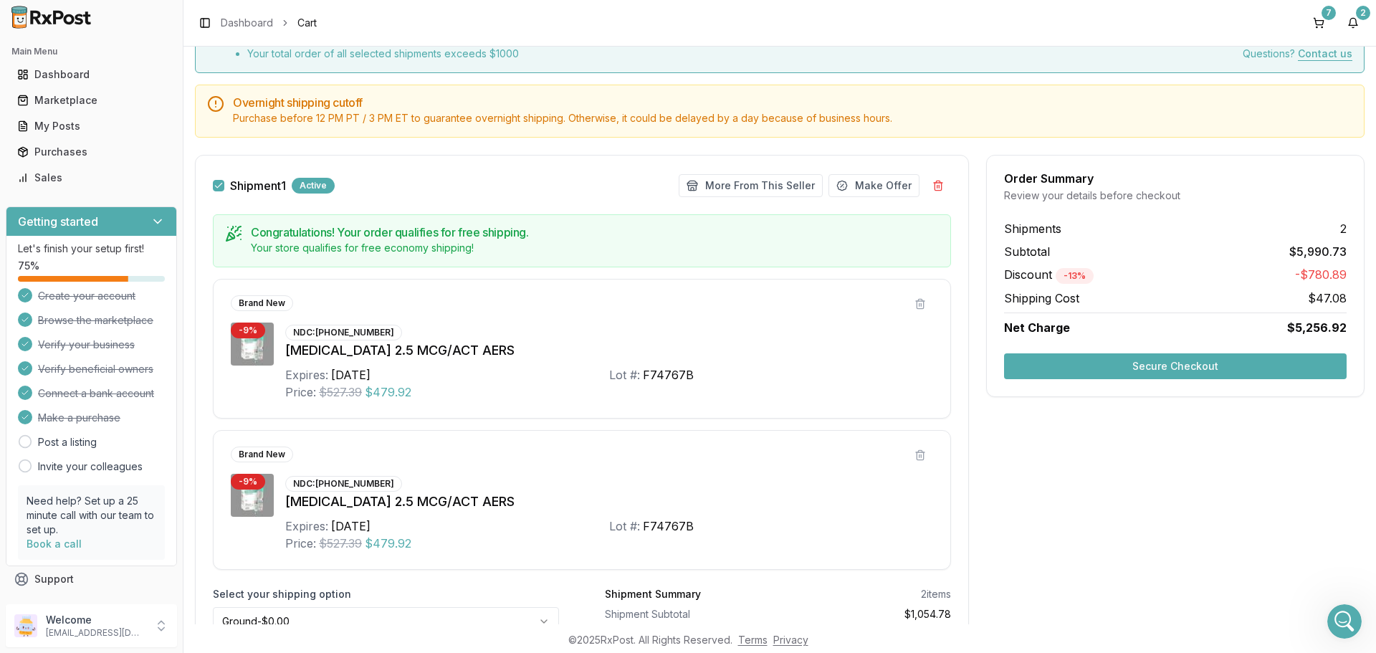
scroll to position [0, 0]
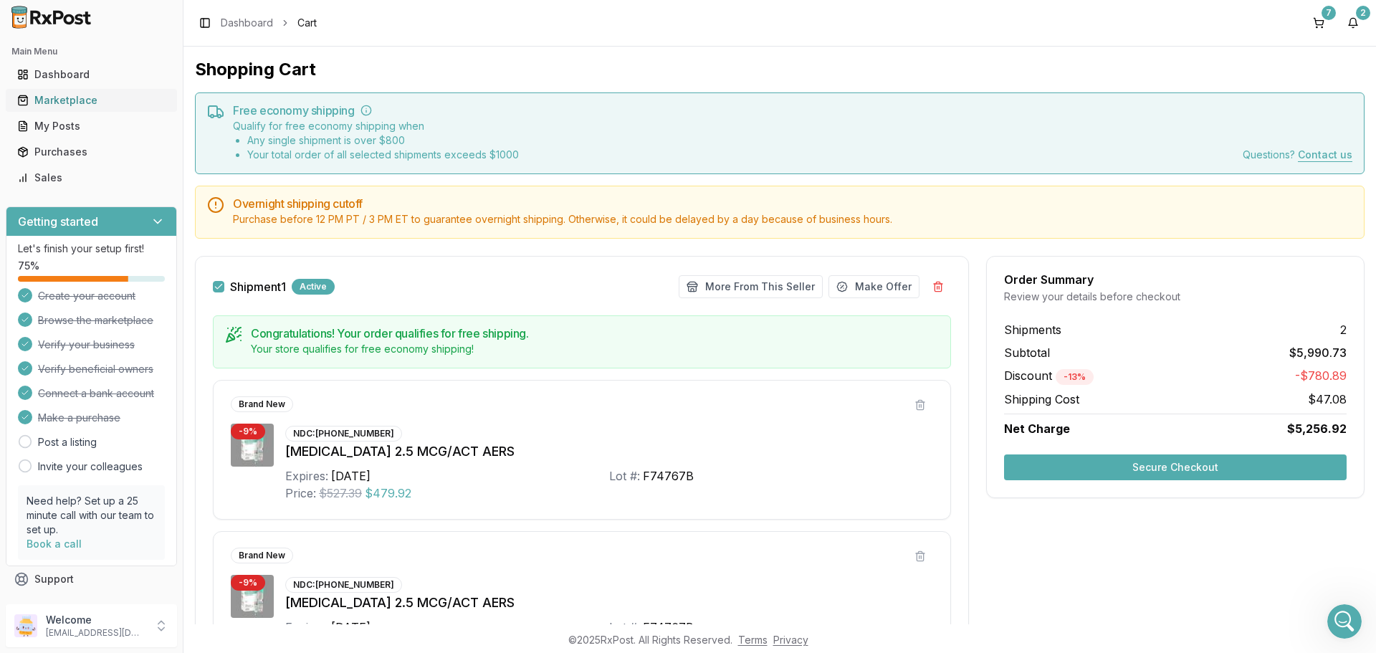
click at [90, 105] on div "Marketplace" at bounding box center [91, 100] width 148 height 14
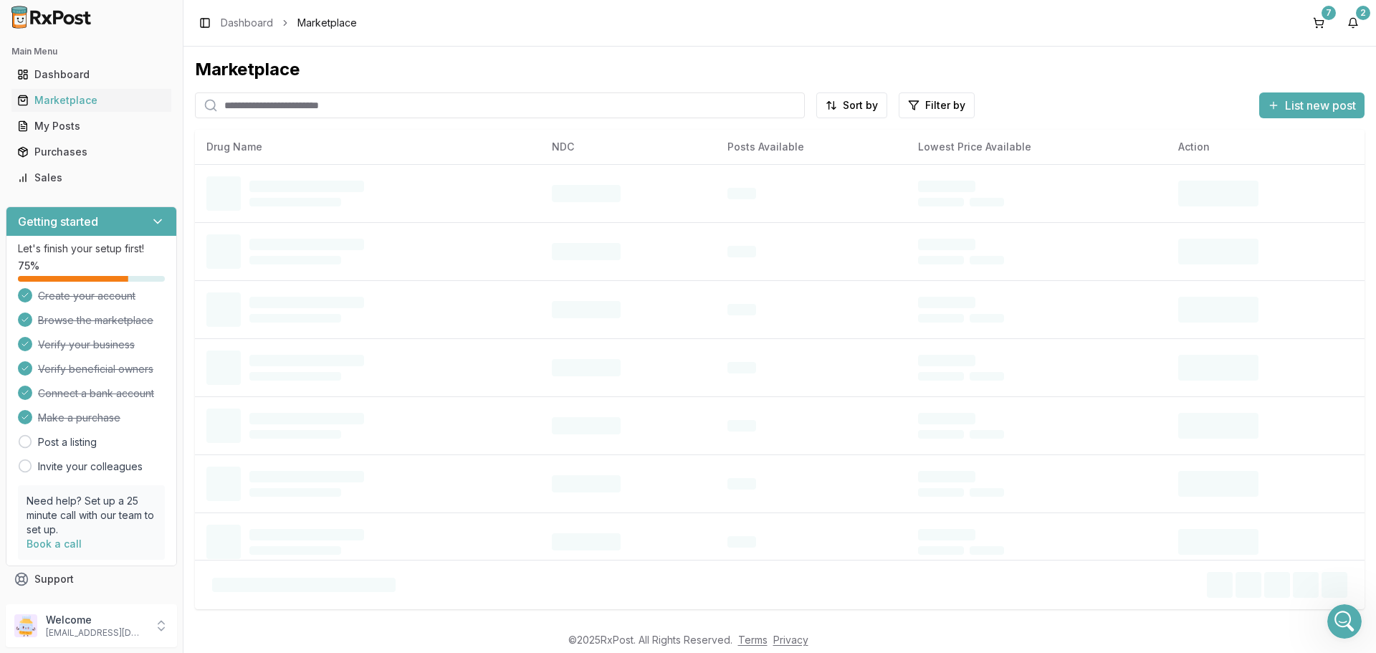
click at [257, 113] on input "search" at bounding box center [500, 105] width 610 height 26
type input "*******"
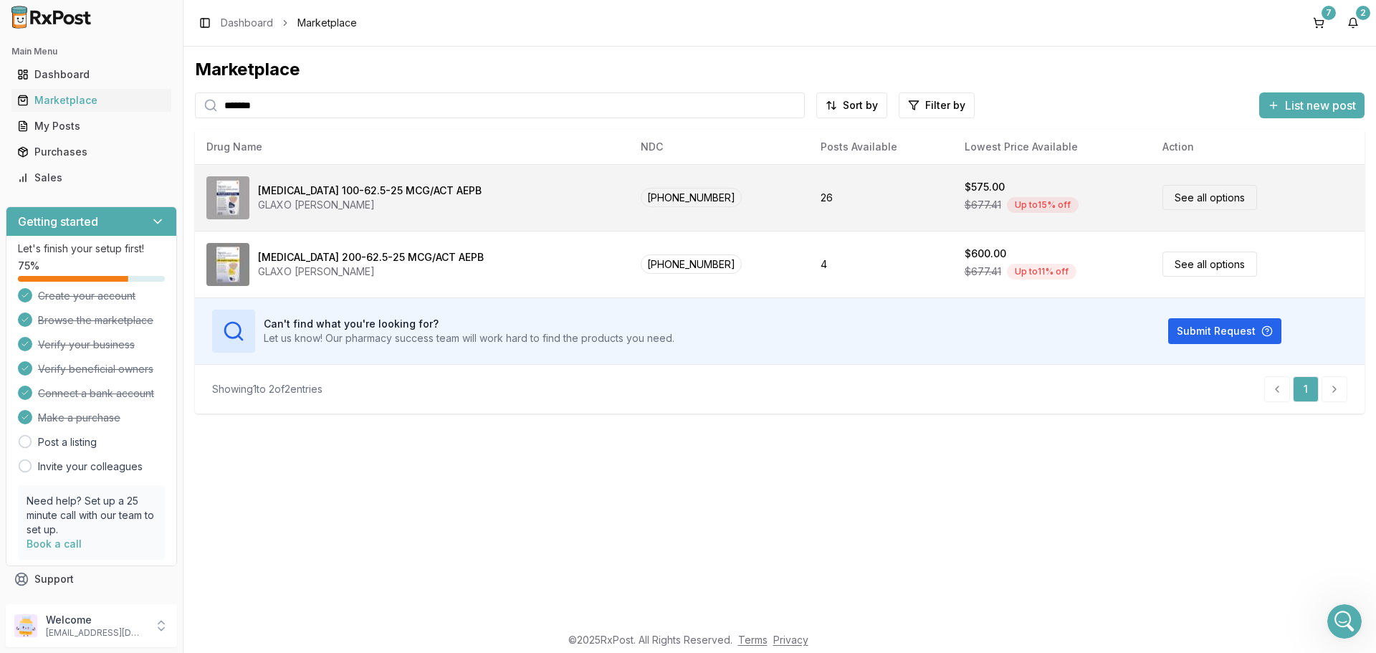
click at [1231, 197] on link "See all options" at bounding box center [1209, 197] width 95 height 25
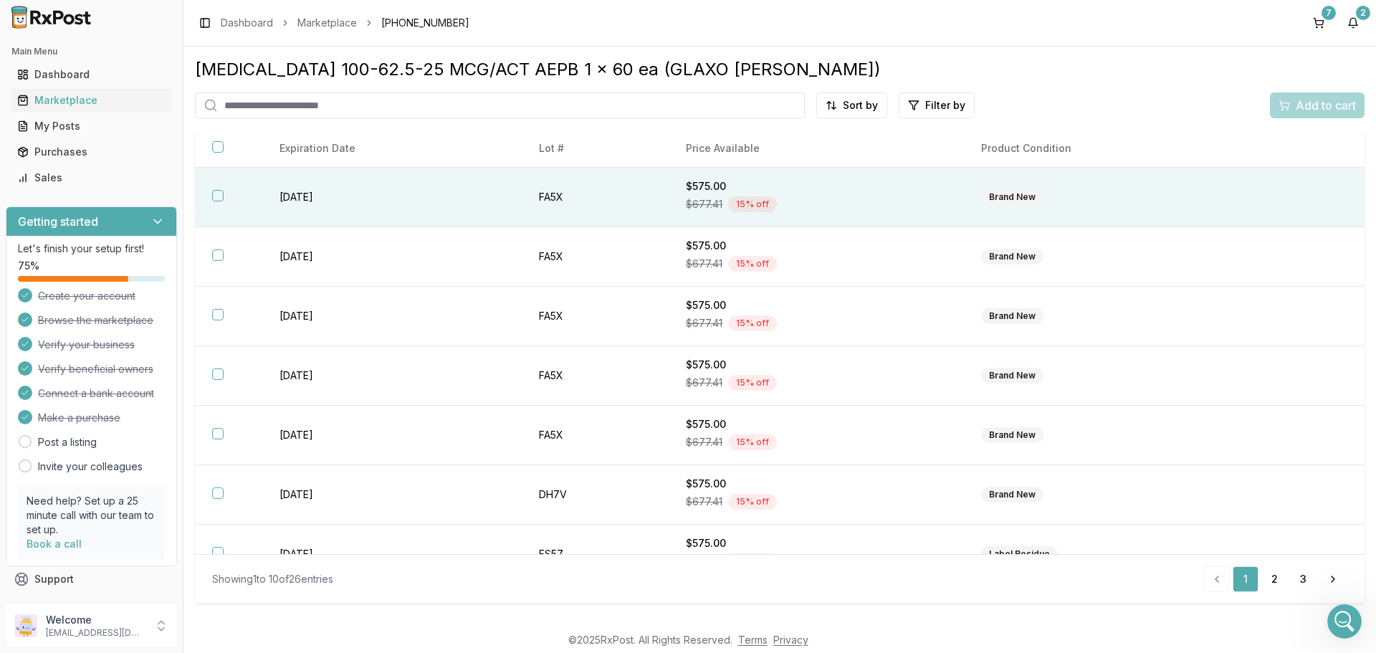
click at [217, 194] on button "button" at bounding box center [217, 195] width 11 height 11
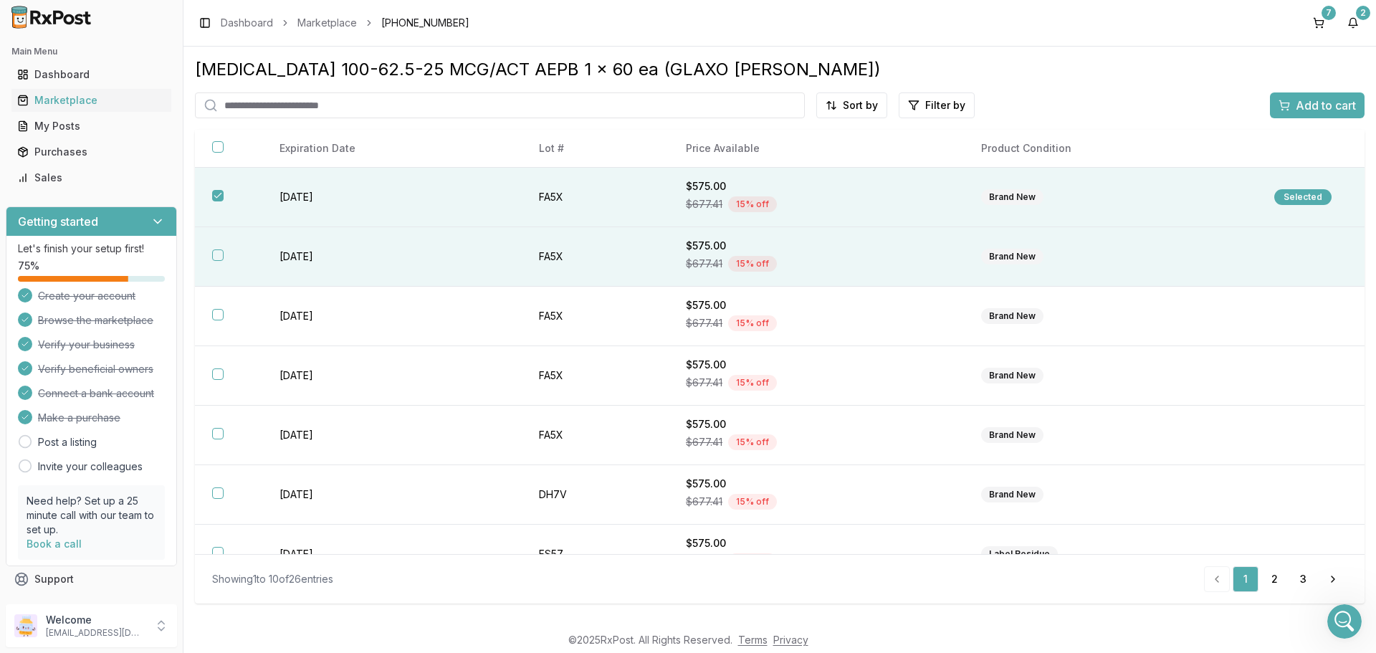
click at [219, 257] on button "button" at bounding box center [217, 254] width 11 height 11
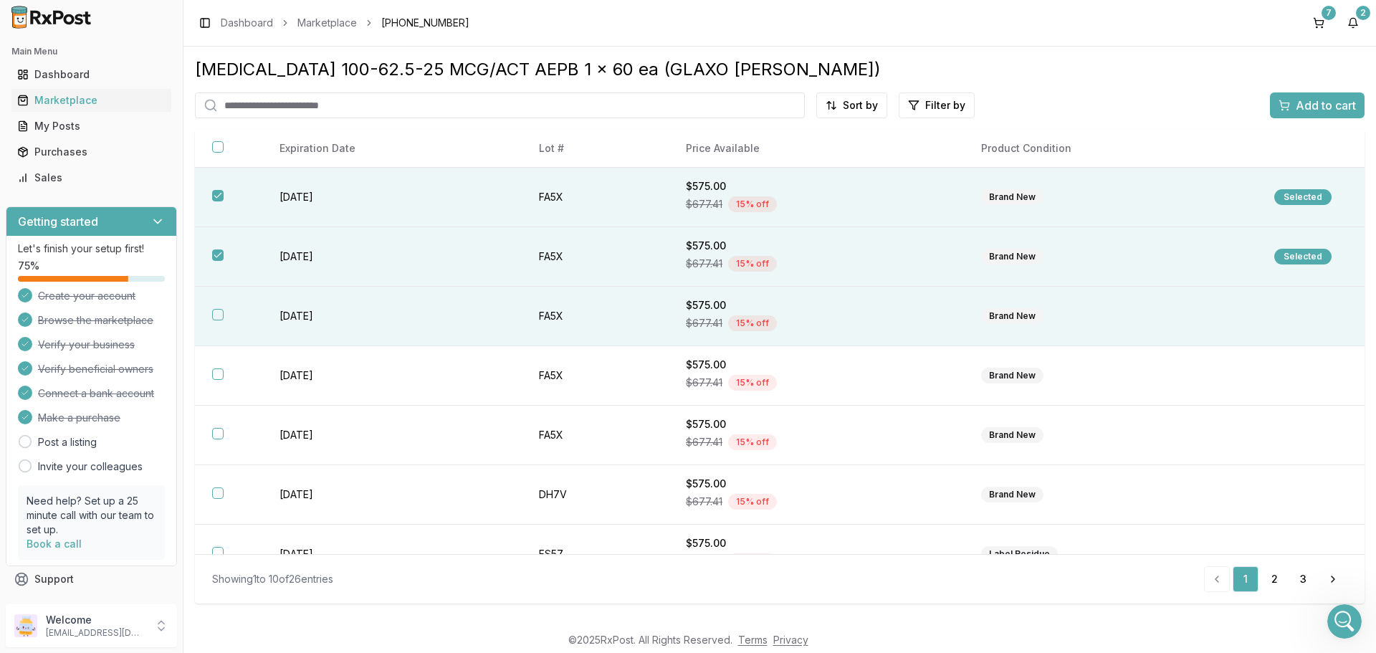
click at [216, 315] on button "button" at bounding box center [217, 314] width 11 height 11
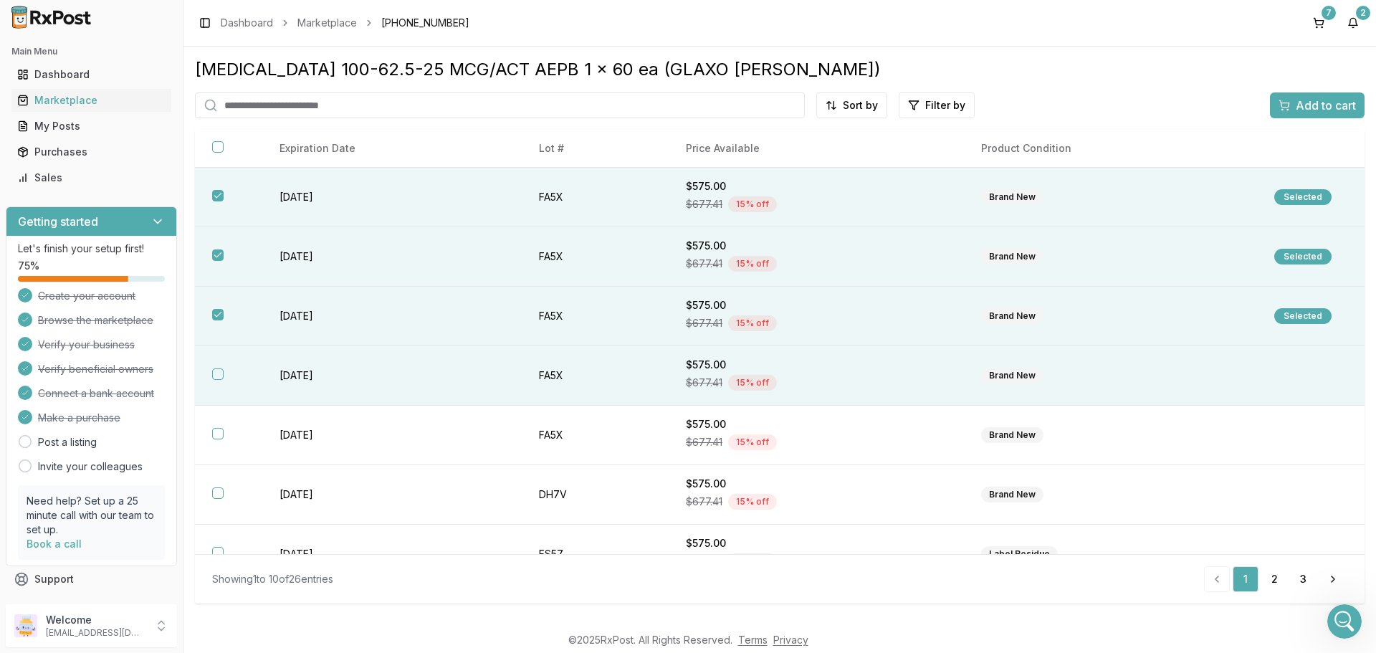
click at [221, 372] on button "button" at bounding box center [217, 373] width 11 height 11
click at [1335, 102] on span "Add to cart" at bounding box center [1326, 105] width 60 height 17
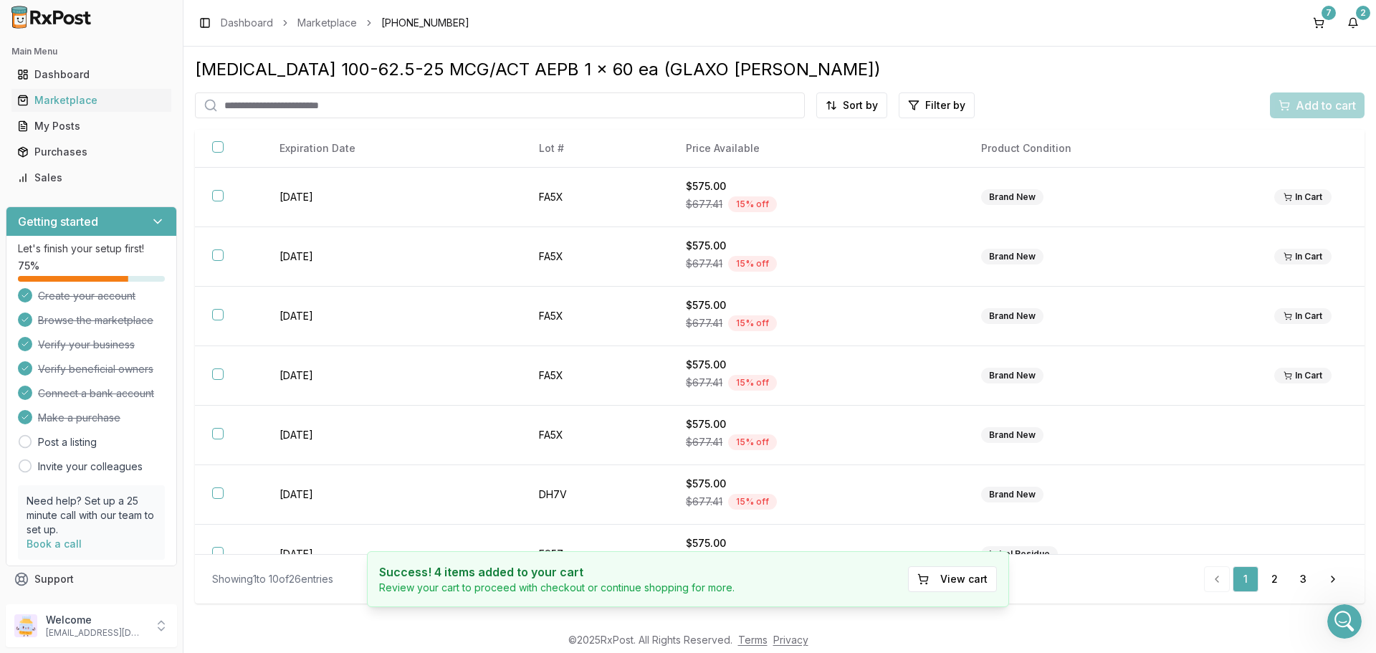
click at [272, 102] on input "search" at bounding box center [500, 105] width 610 height 26
type input "**********"
click at [793, 102] on input "**********" at bounding box center [500, 105] width 610 height 26
type input "*******"
click at [74, 100] on div "Marketplace" at bounding box center [91, 100] width 148 height 14
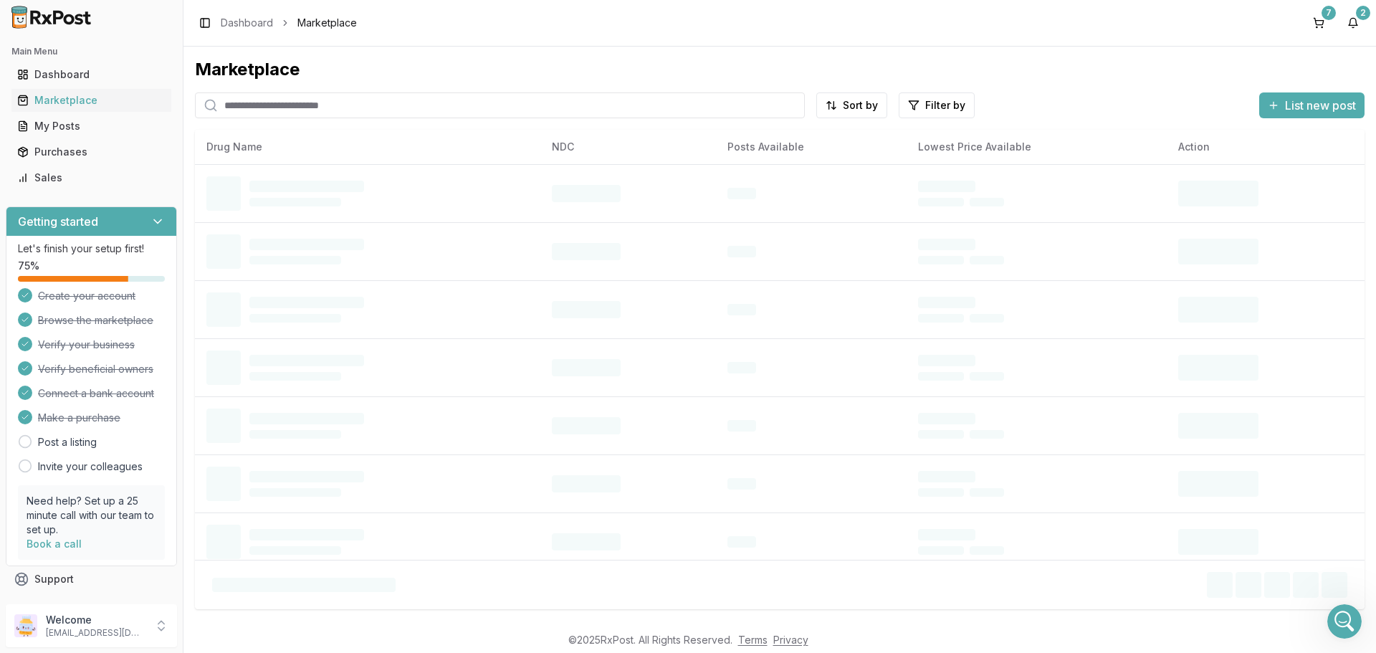
click at [255, 109] on input "search" at bounding box center [500, 105] width 610 height 26
type input "*******"
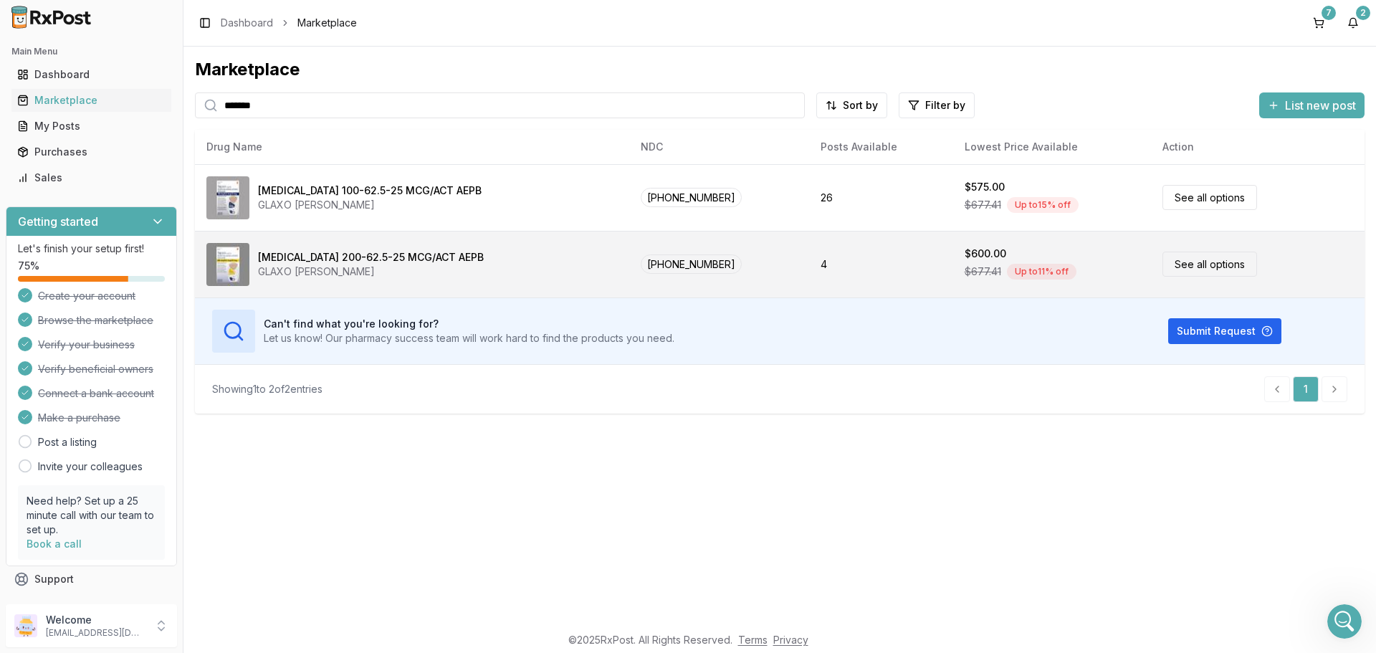
click at [1187, 267] on link "See all options" at bounding box center [1209, 264] width 95 height 25
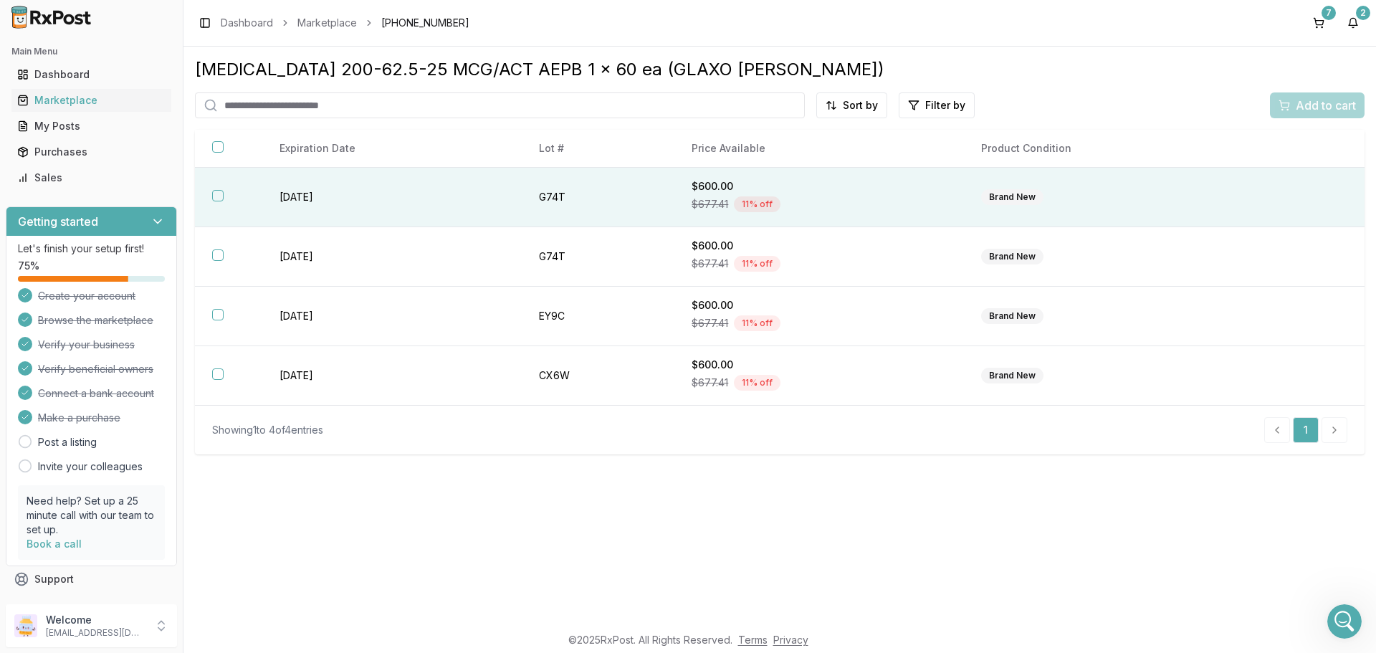
click at [216, 196] on button "button" at bounding box center [217, 195] width 11 height 11
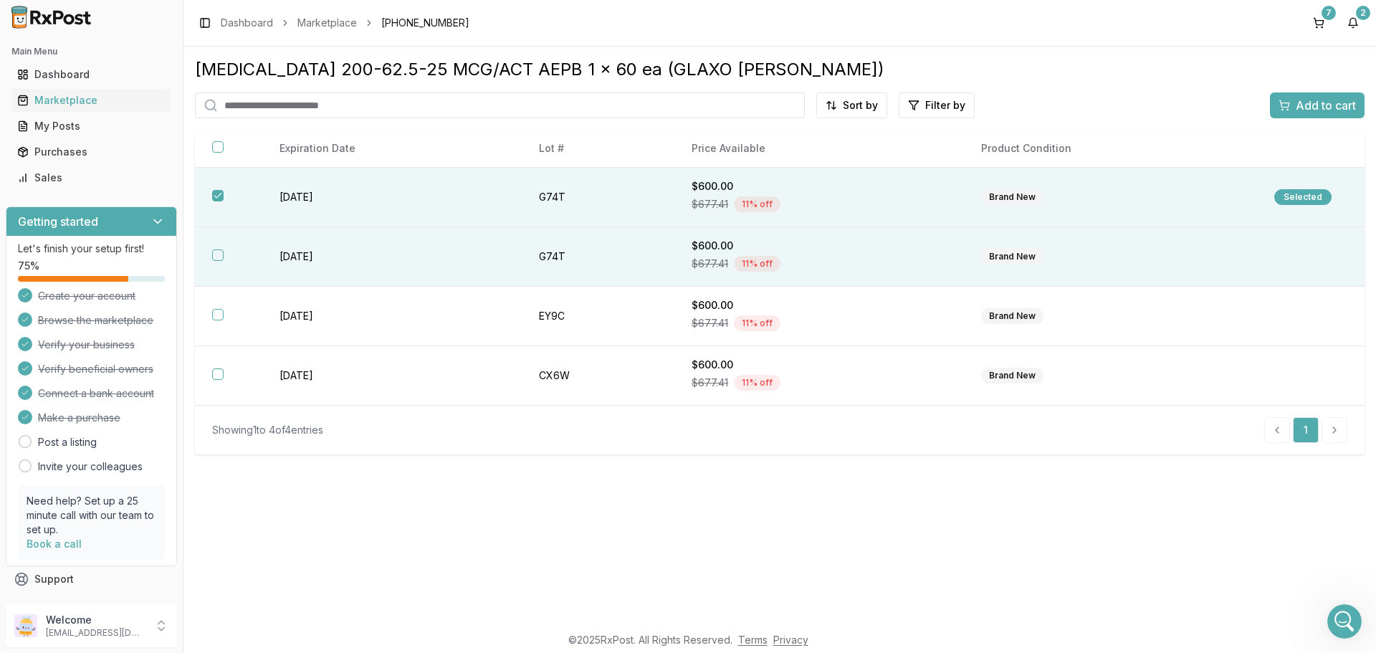
click at [222, 258] on button "button" at bounding box center [217, 254] width 11 height 11
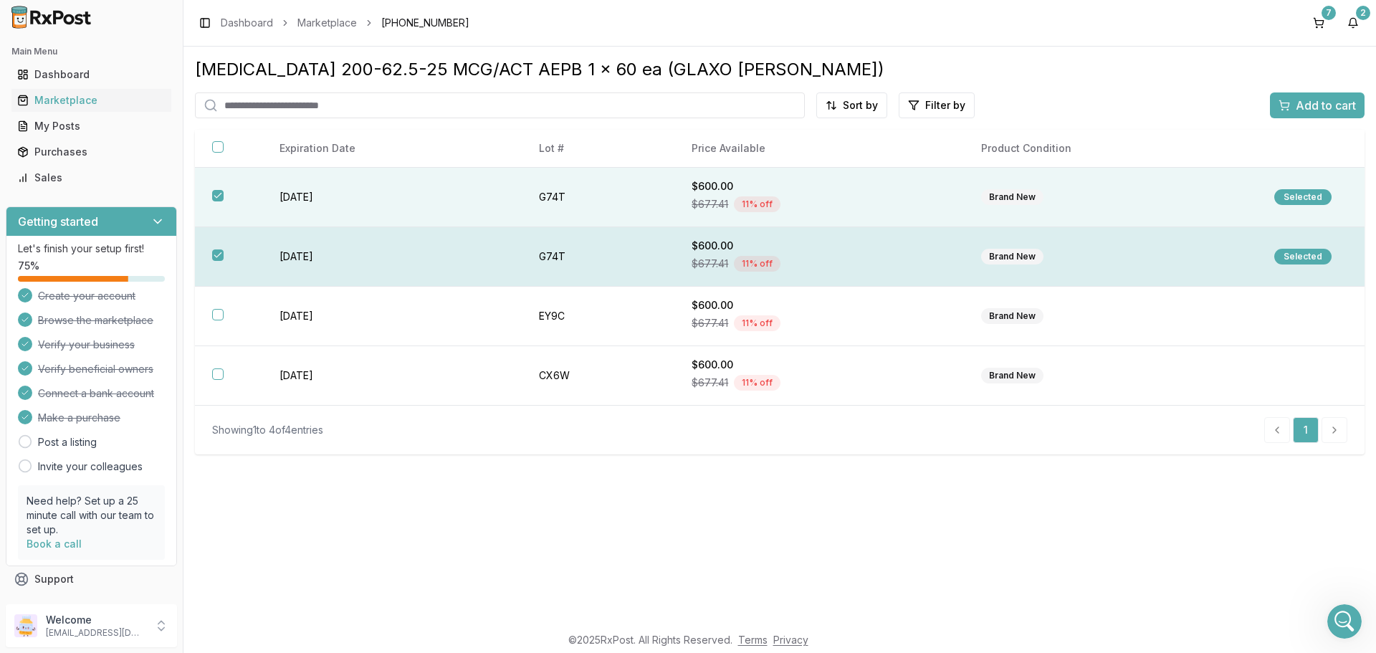
drag, startPoint x: 213, startPoint y: 312, endPoint x: 380, endPoint y: 254, distance: 176.8
click at [215, 312] on button "button" at bounding box center [217, 314] width 11 height 11
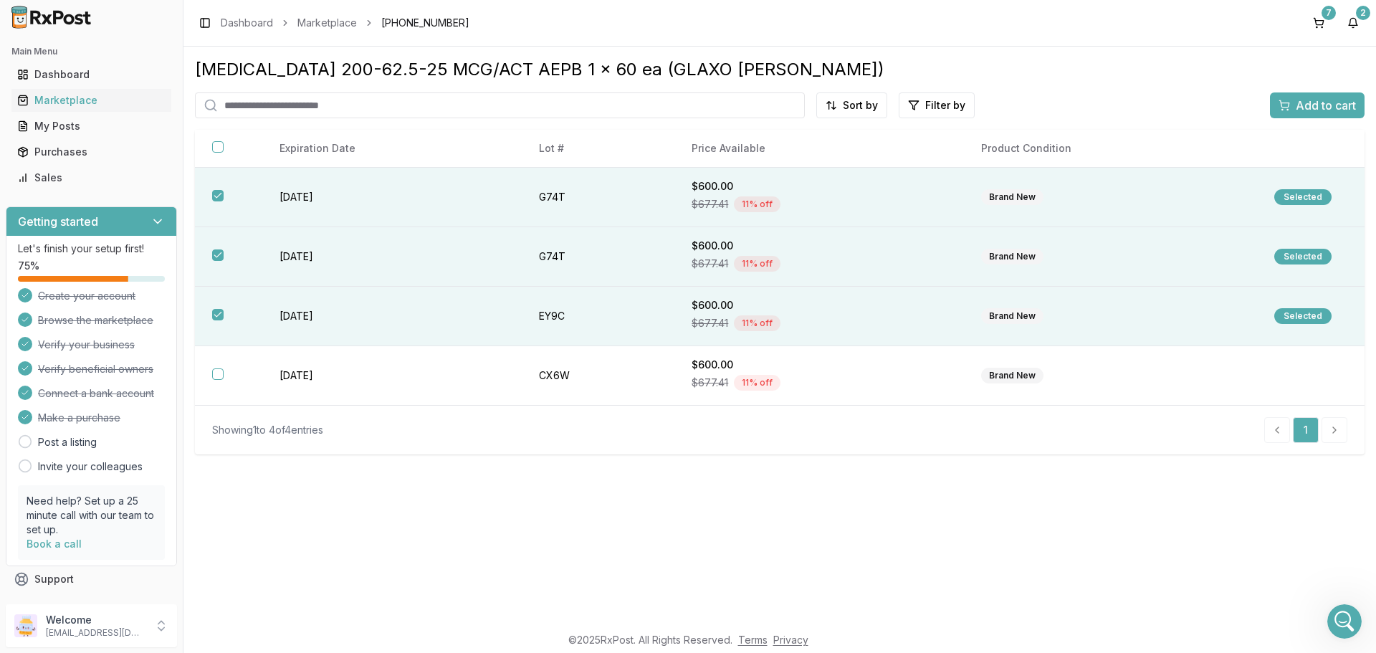
click at [1345, 100] on span "Add to cart" at bounding box center [1326, 105] width 60 height 17
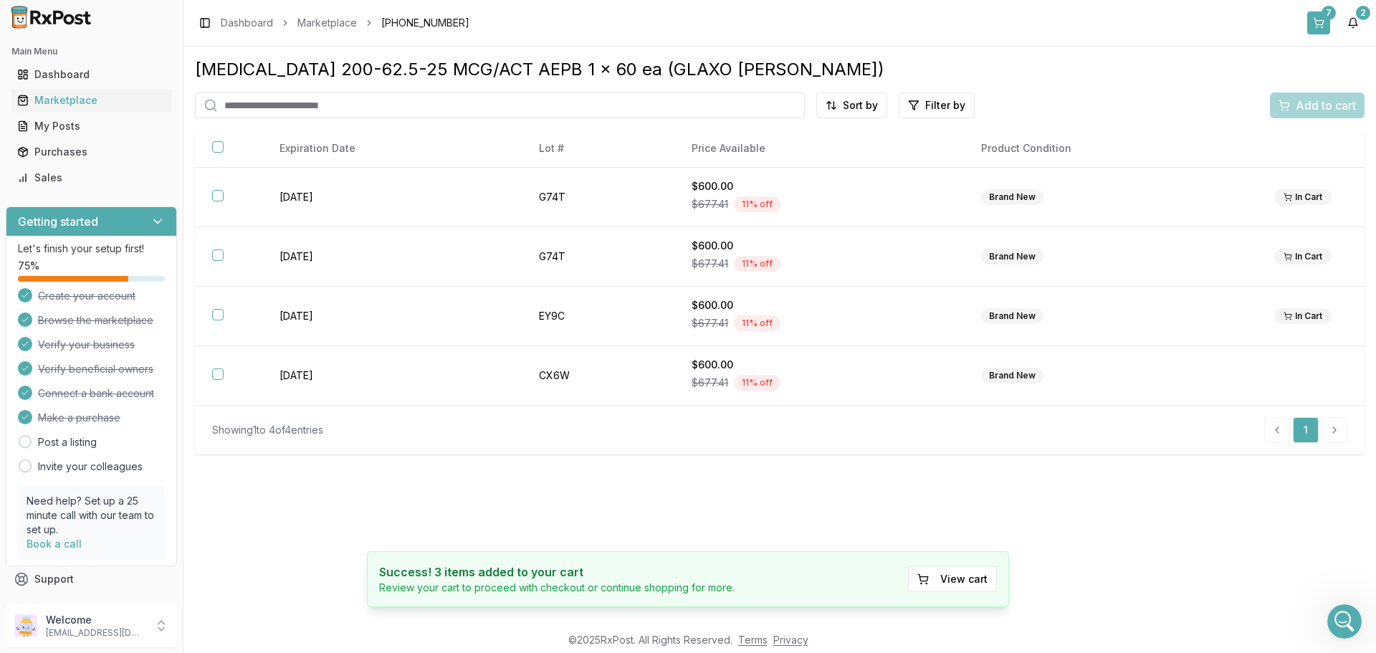
click at [1324, 16] on div "7" at bounding box center [1329, 13] width 14 height 14
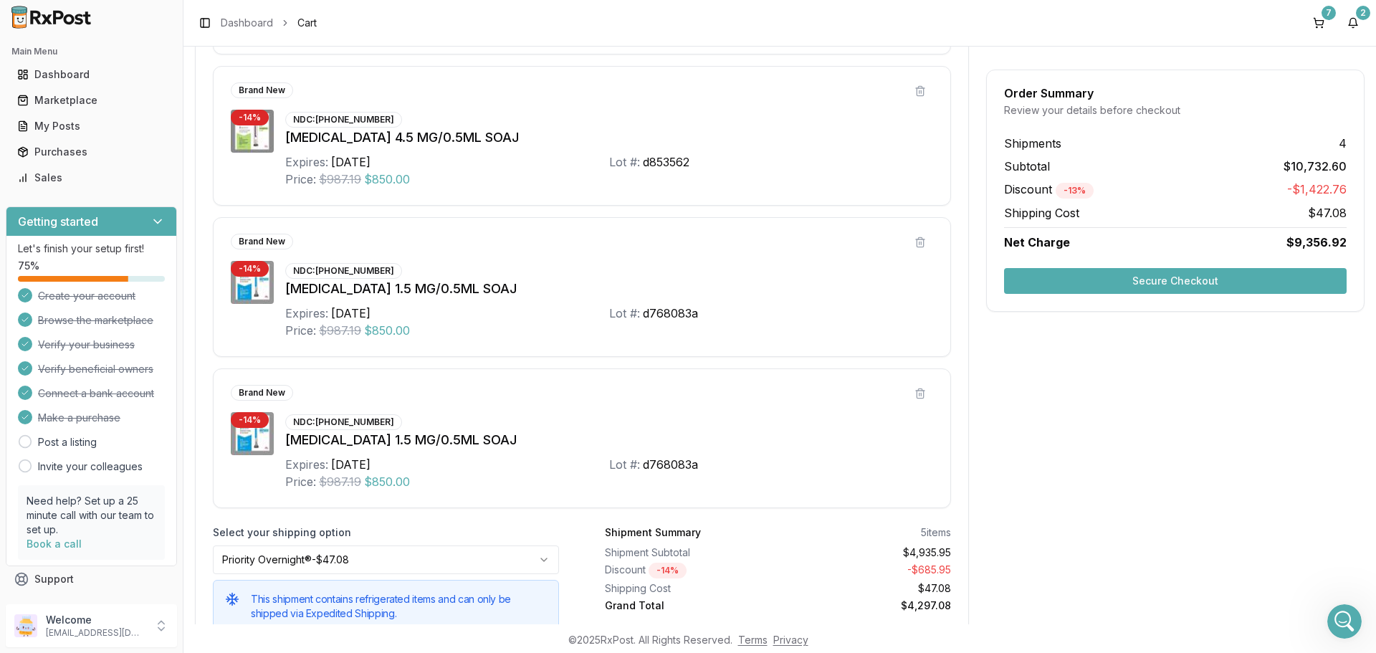
scroll to position [2723, 0]
